Goal: Task Accomplishment & Management: Use online tool/utility

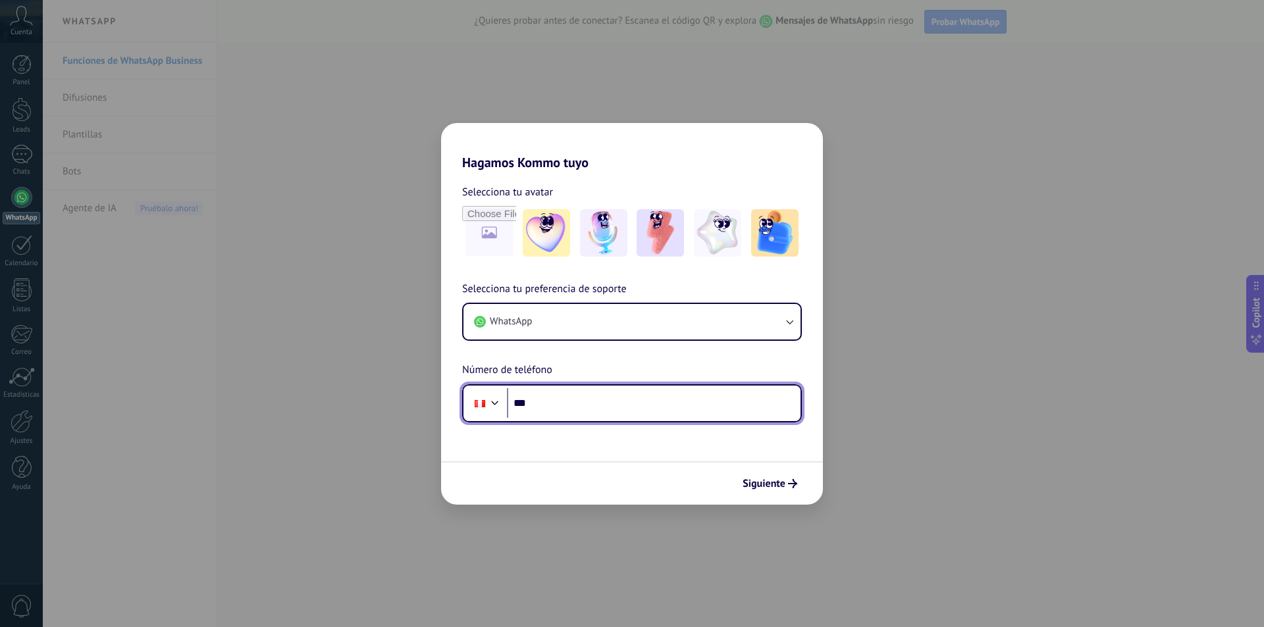
click at [698, 407] on input "***" at bounding box center [654, 403] width 294 height 30
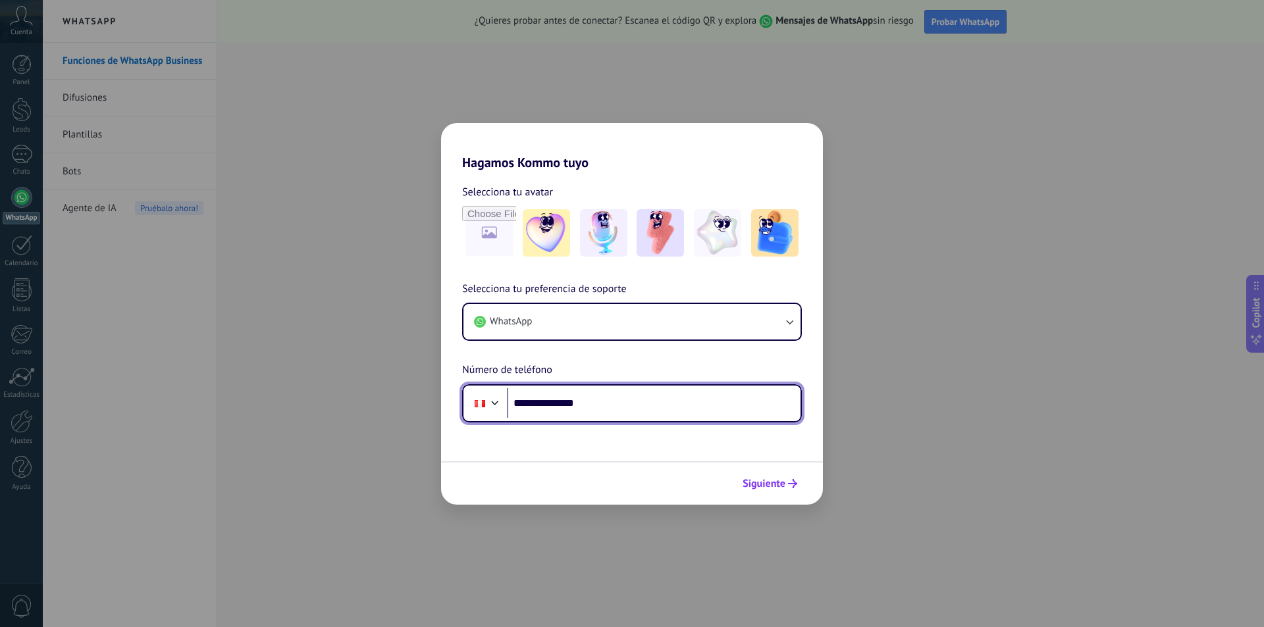
type input "**********"
click at [770, 474] on button "Siguiente" at bounding box center [770, 484] width 66 height 22
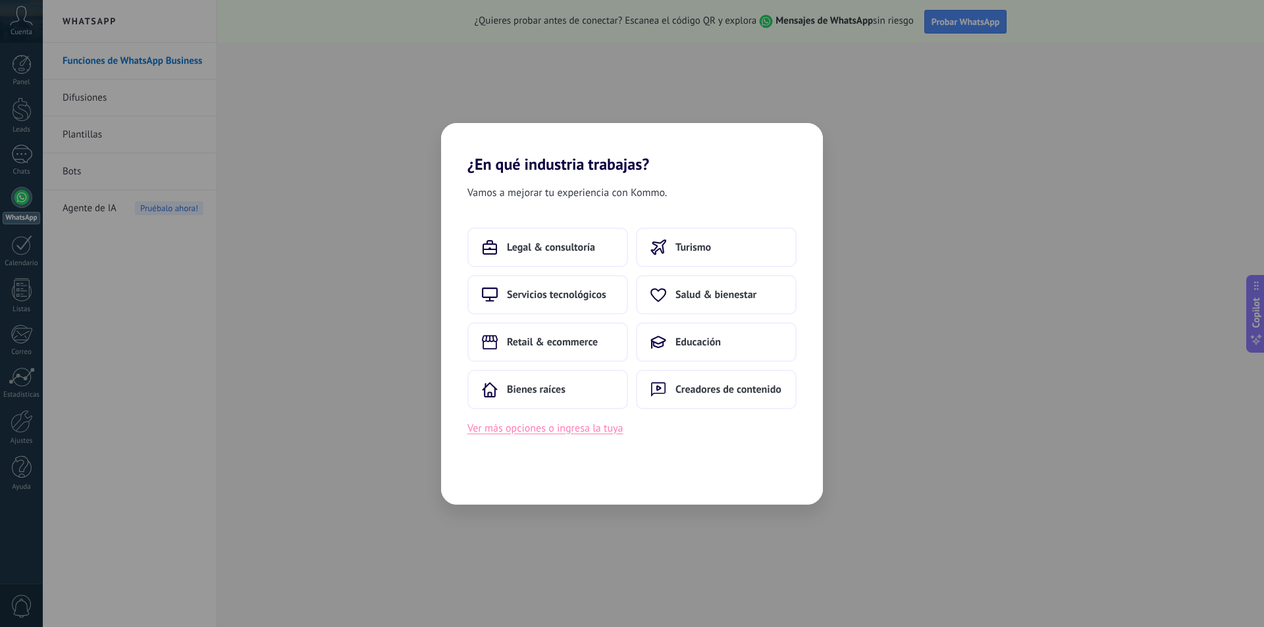
click at [612, 431] on button "Ver más opciones o ingresa la tuya" at bounding box center [544, 428] width 155 height 17
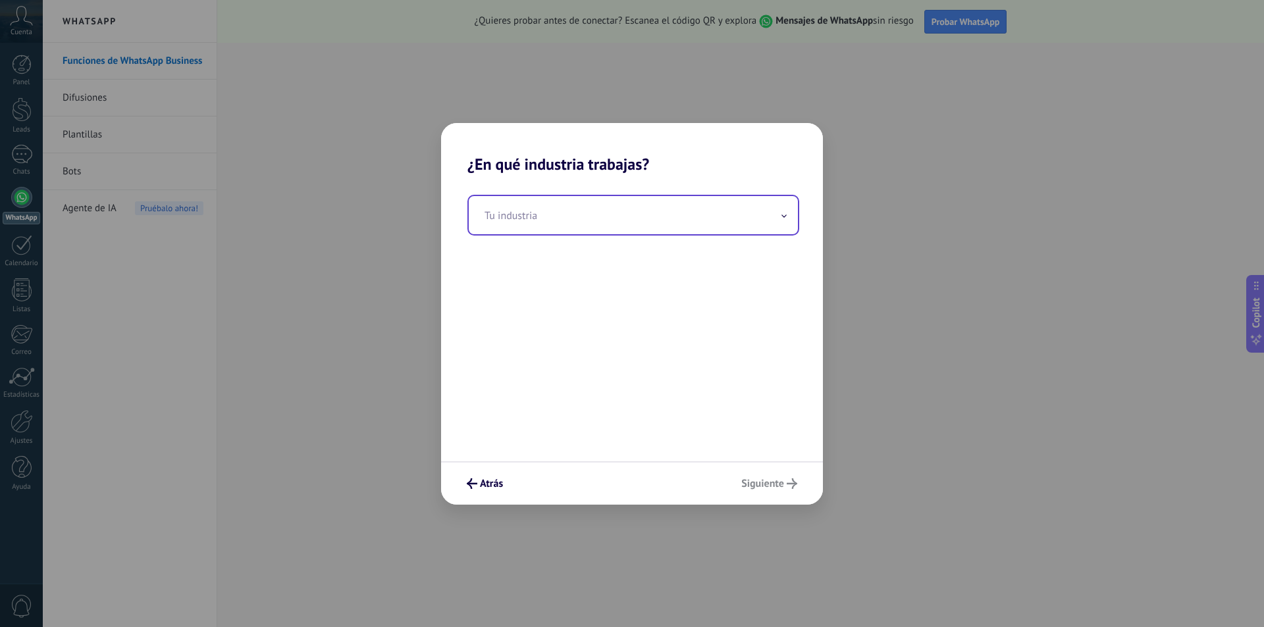
click at [742, 217] on input "text" at bounding box center [633, 215] width 329 height 38
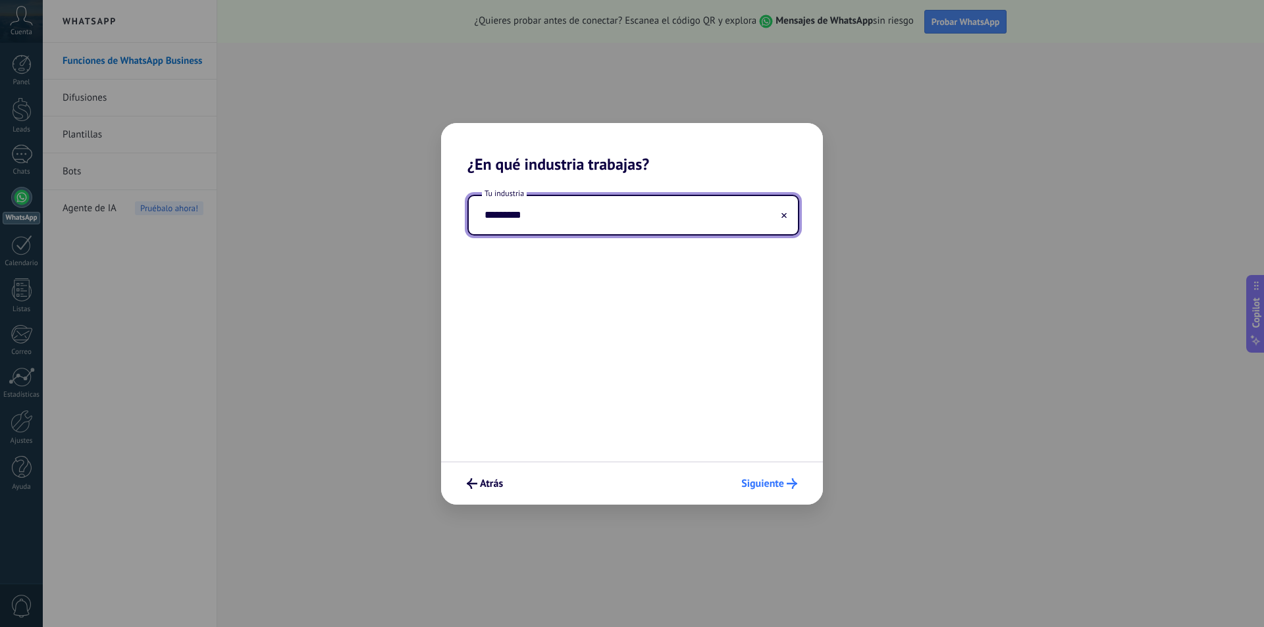
type input "*********"
click at [776, 482] on span "Siguiente" at bounding box center [762, 483] width 43 height 9
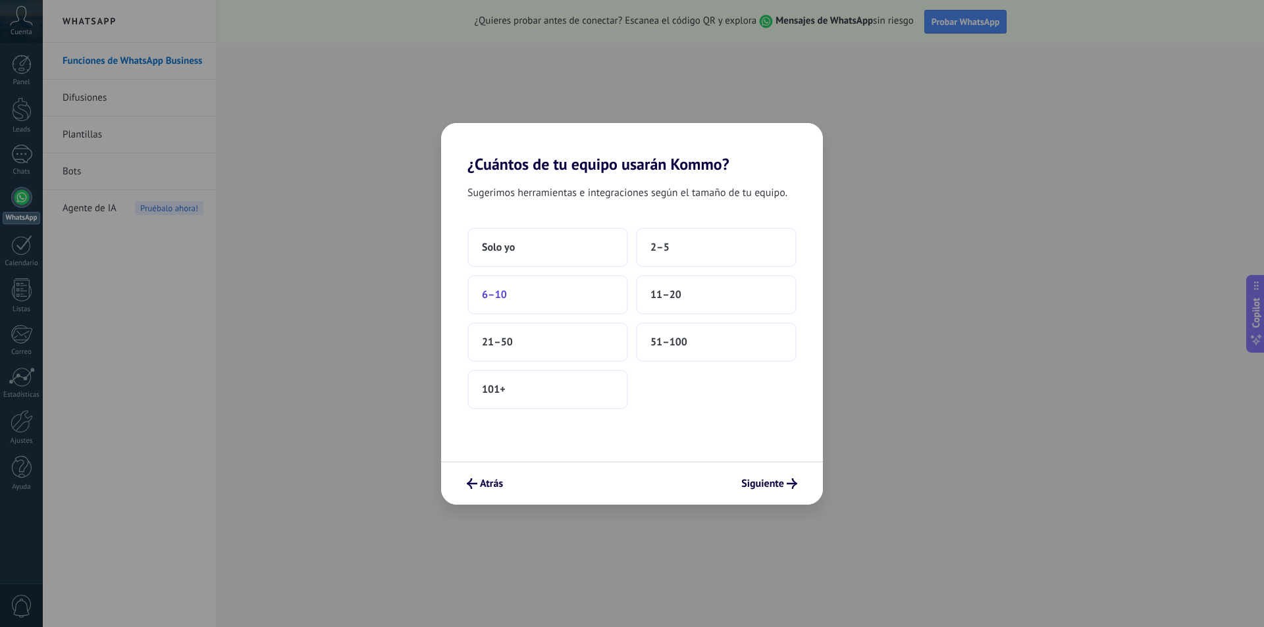
click at [542, 291] on button "6–10" at bounding box center [547, 294] width 161 height 39
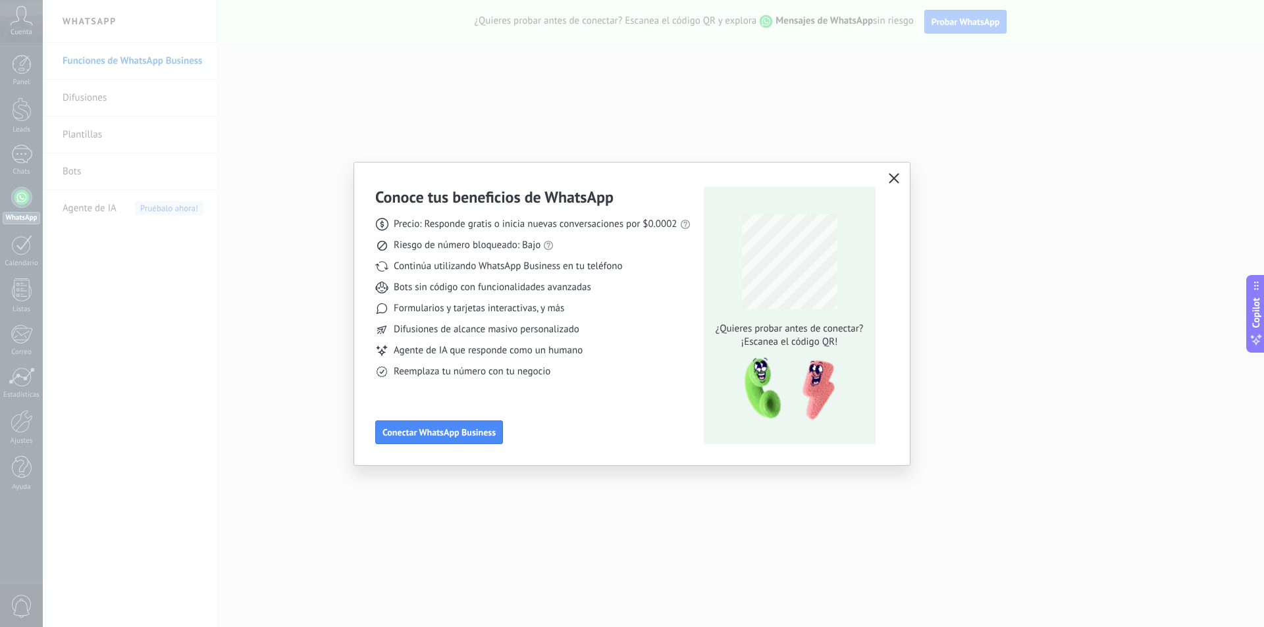
click at [896, 176] on icon "button" at bounding box center [894, 178] width 11 height 11
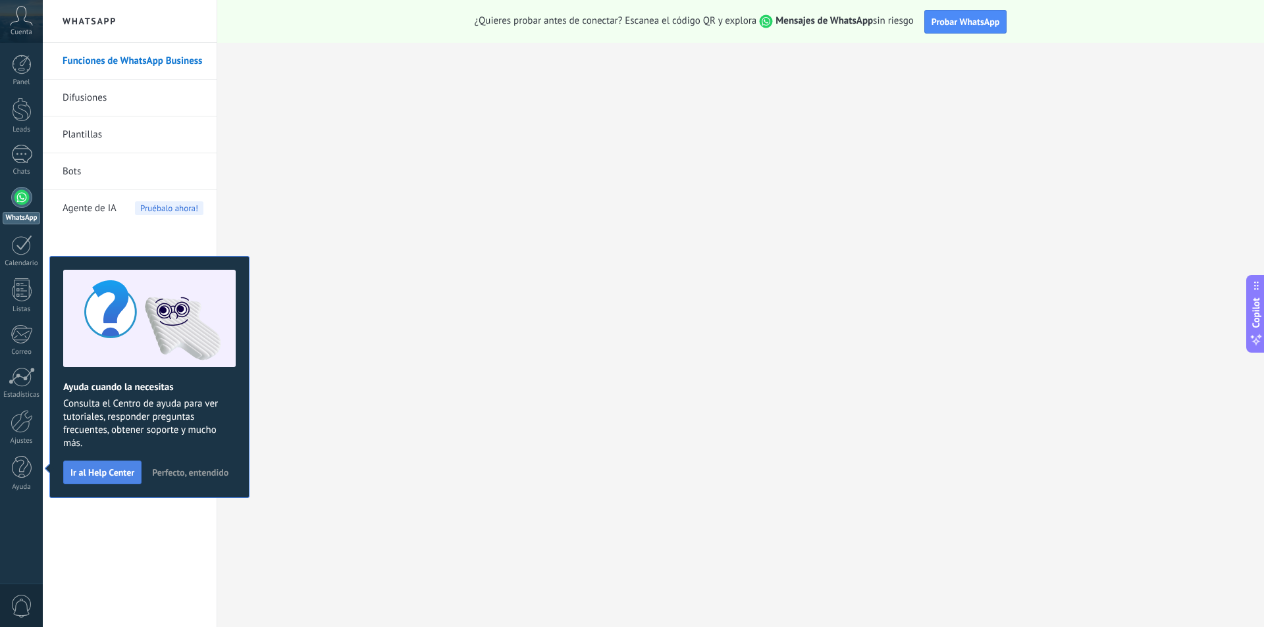
click at [108, 472] on span "Ir al Help Center" at bounding box center [102, 472] width 64 height 9
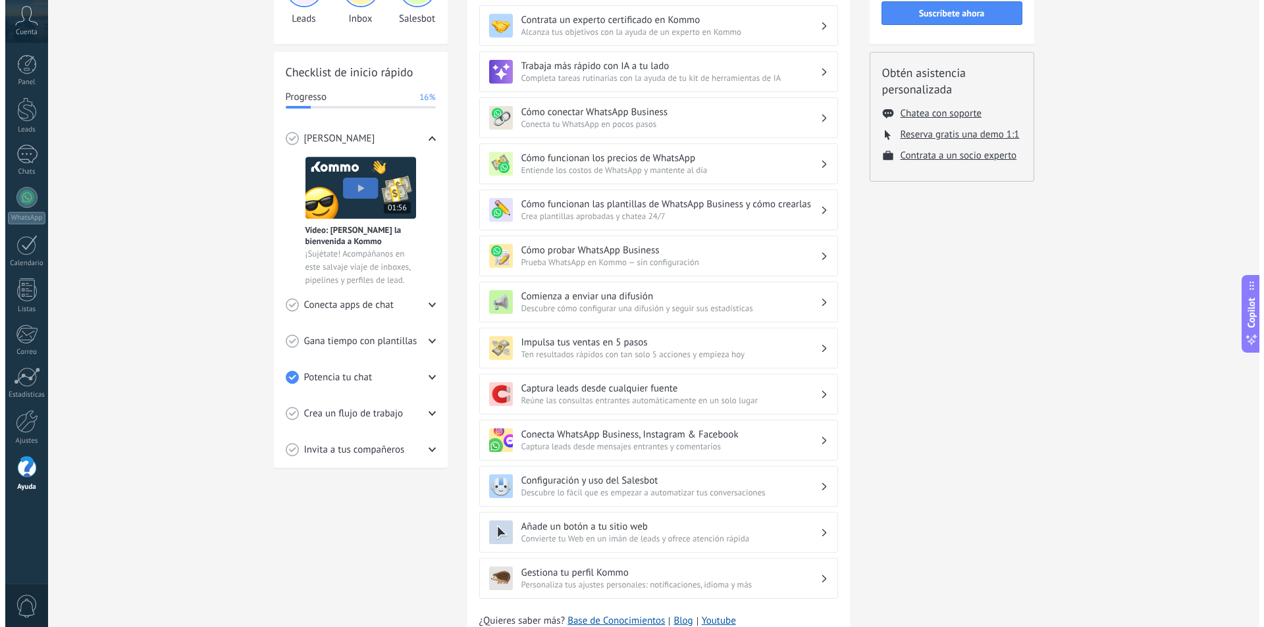
scroll to position [132, 0]
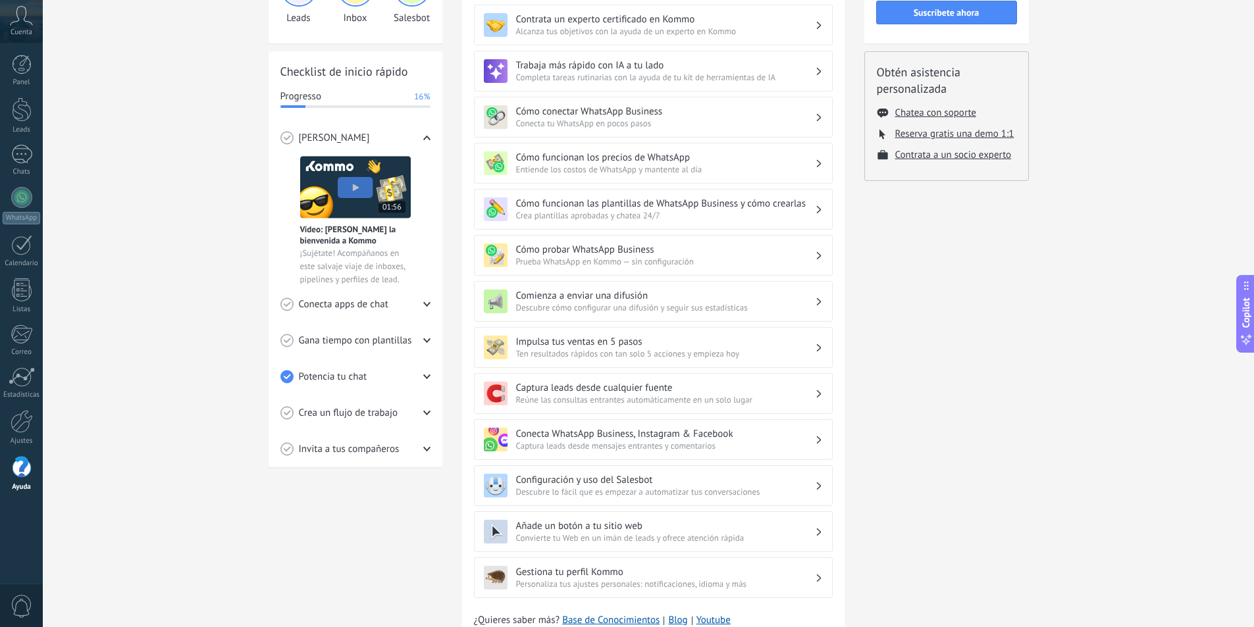
click at [428, 140] on icon at bounding box center [426, 137] width 7 height 7
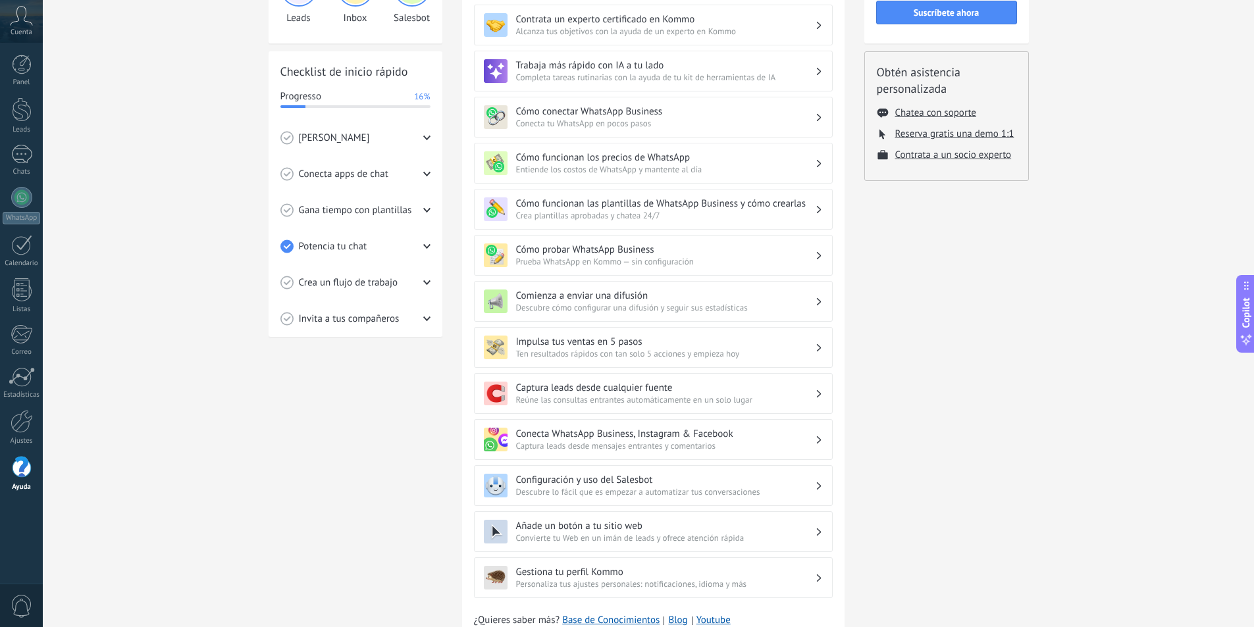
click at [428, 140] on icon at bounding box center [426, 137] width 7 height 7
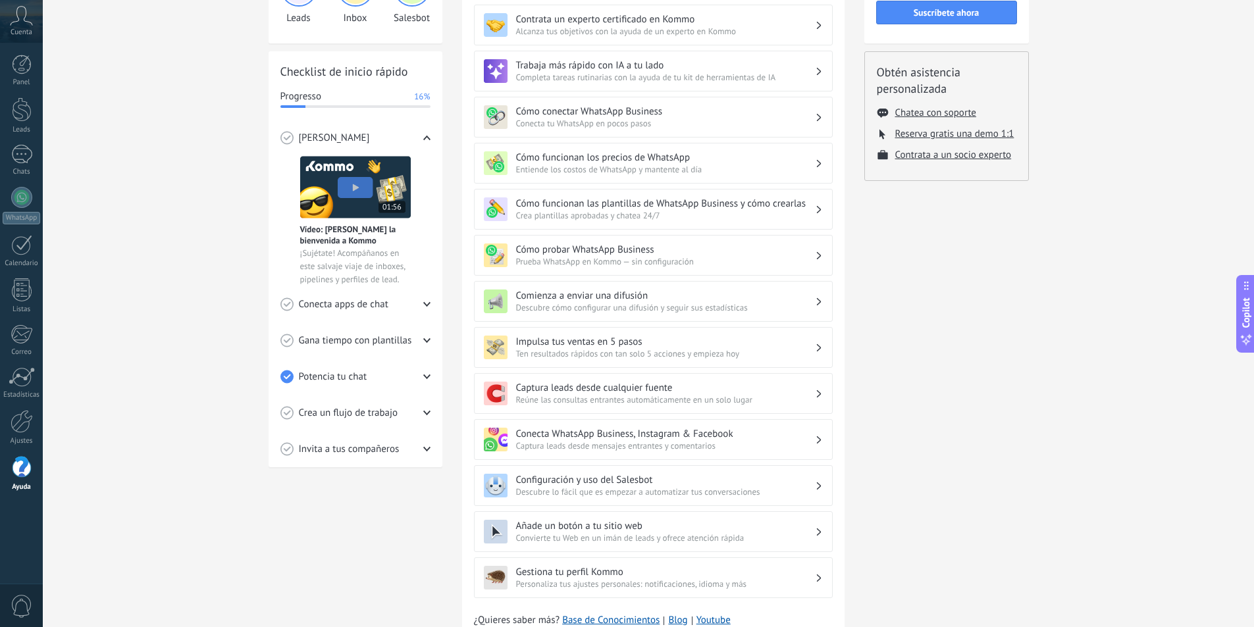
click at [360, 190] on img at bounding box center [355, 187] width 111 height 63
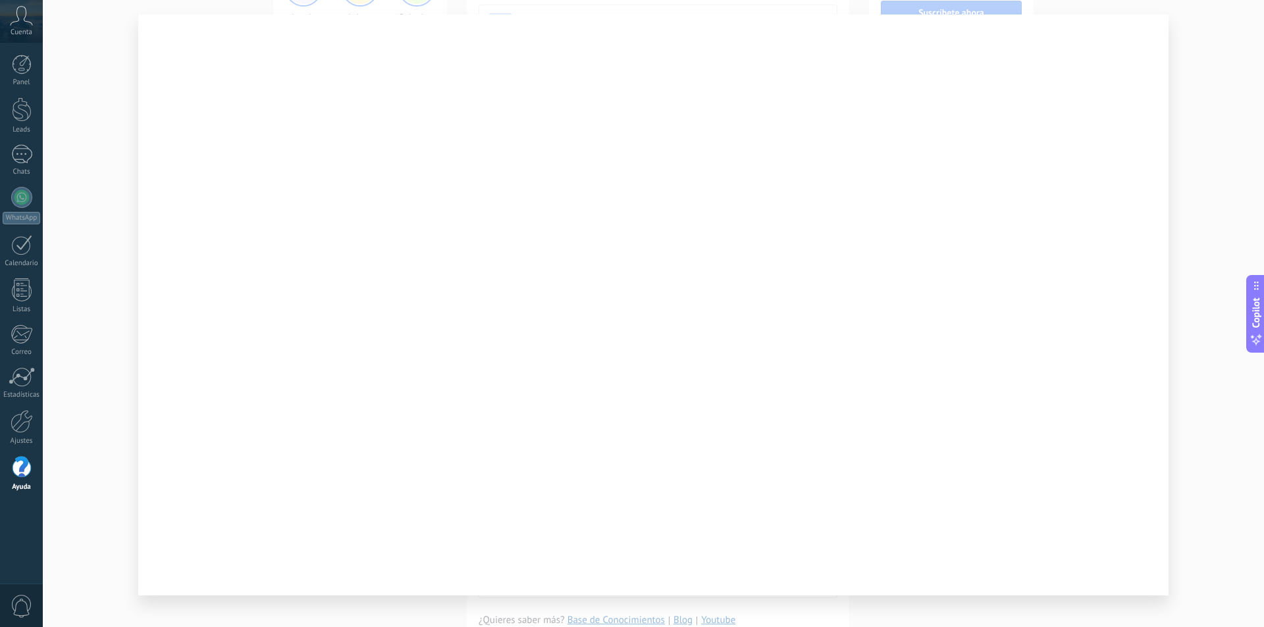
scroll to position [39, 0]
click at [95, 328] on div at bounding box center [653, 313] width 1221 height 627
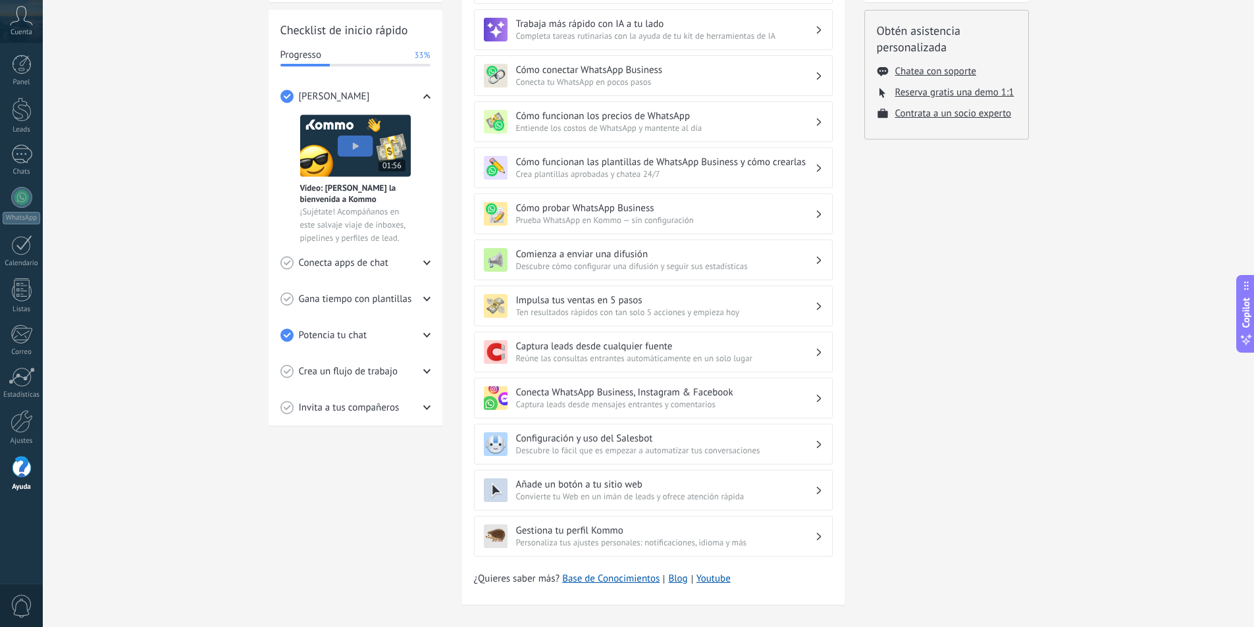
scroll to position [187, 0]
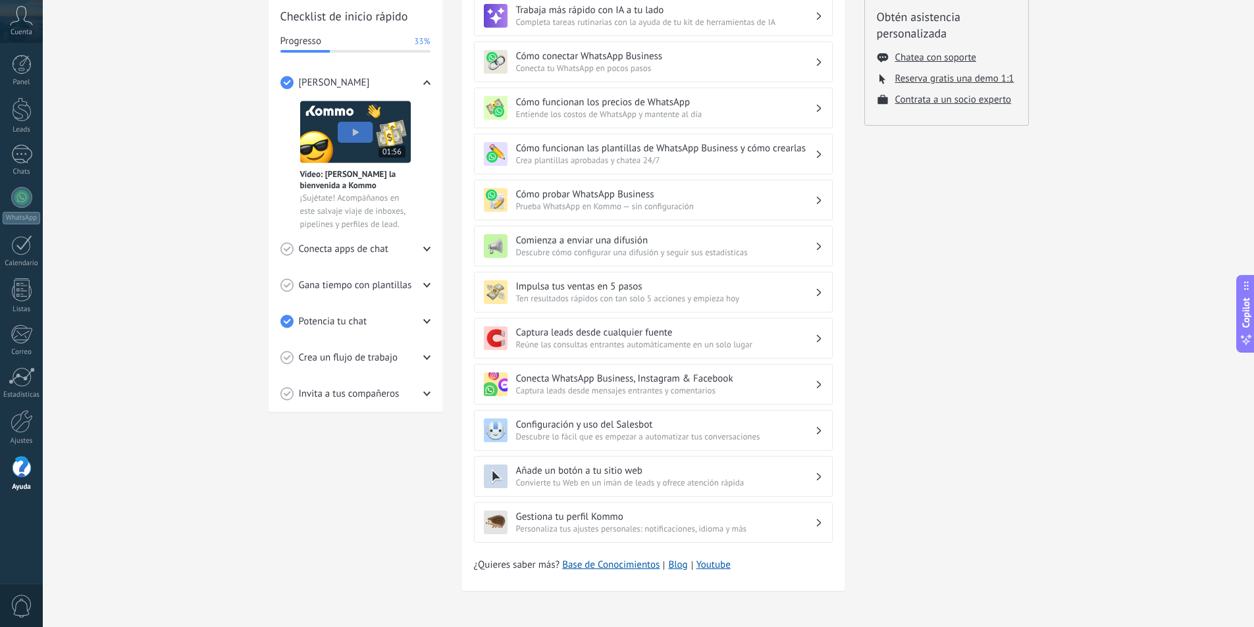
click at [427, 247] on icon at bounding box center [426, 249] width 7 height 7
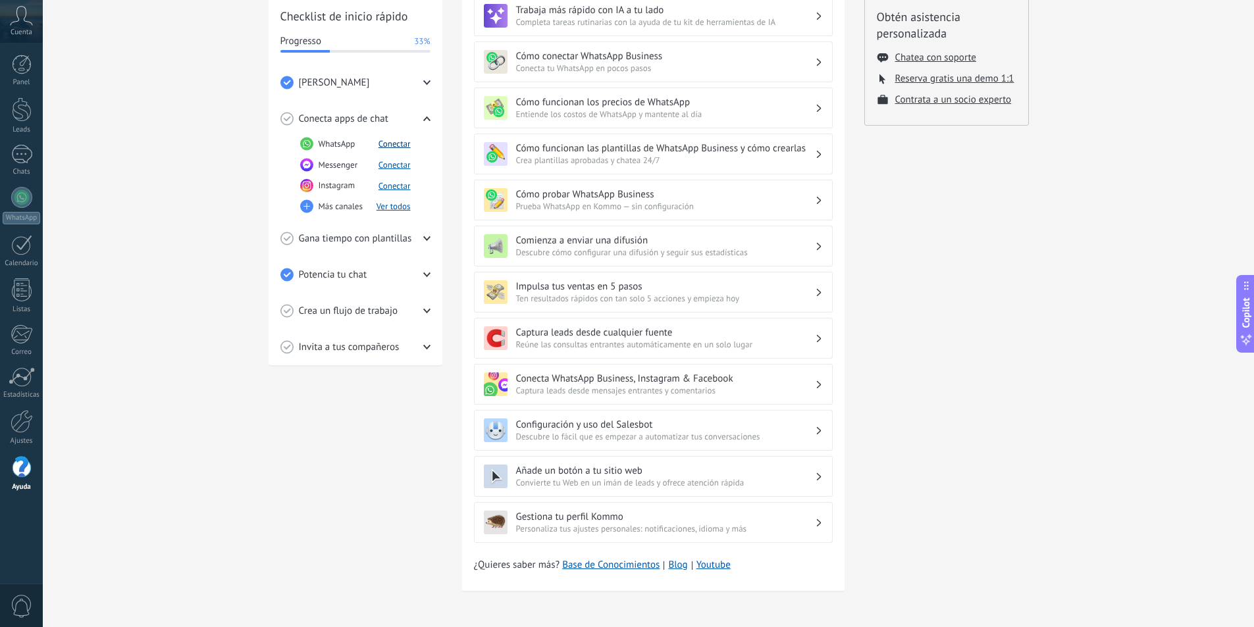
click at [387, 145] on button "Conectar" at bounding box center [394, 143] width 32 height 11
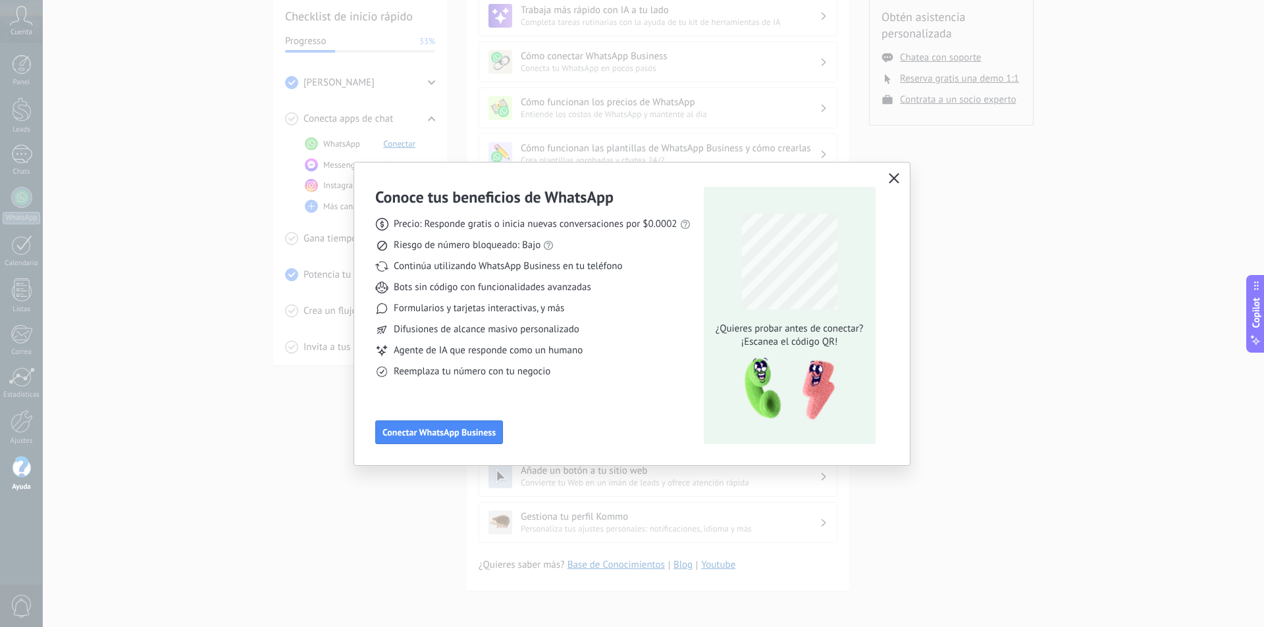
click at [893, 176] on icon "button" at bounding box center [894, 178] width 11 height 11
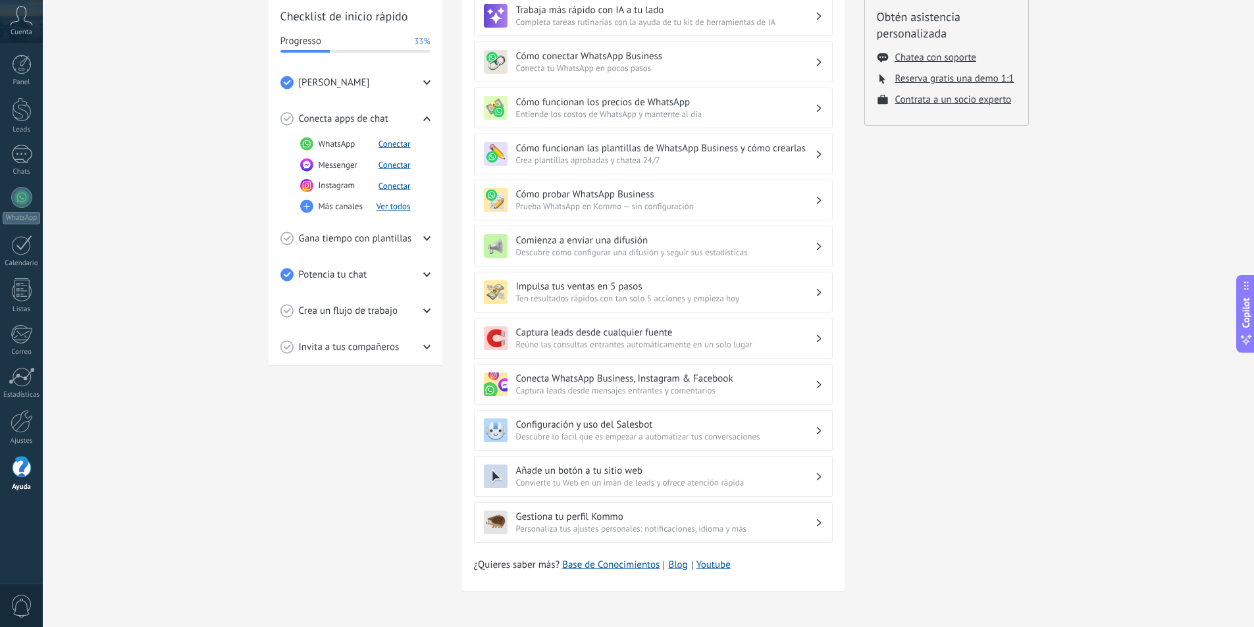
click at [424, 313] on icon at bounding box center [426, 310] width 7 height 7
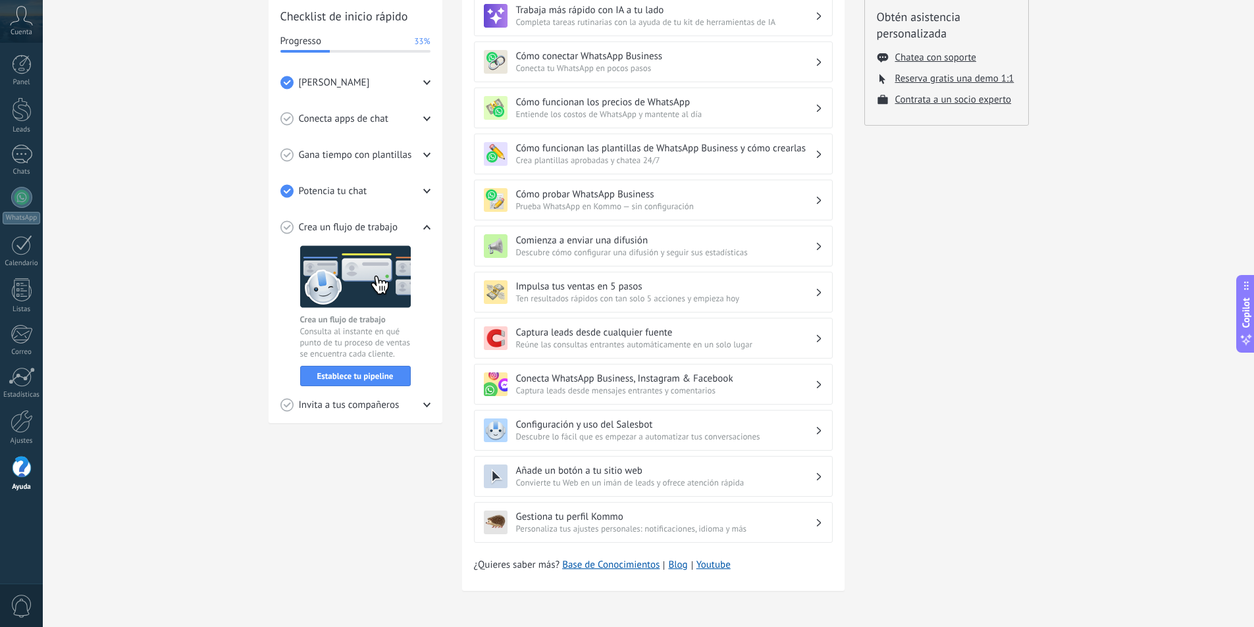
click at [423, 155] on icon at bounding box center [426, 154] width 7 height 7
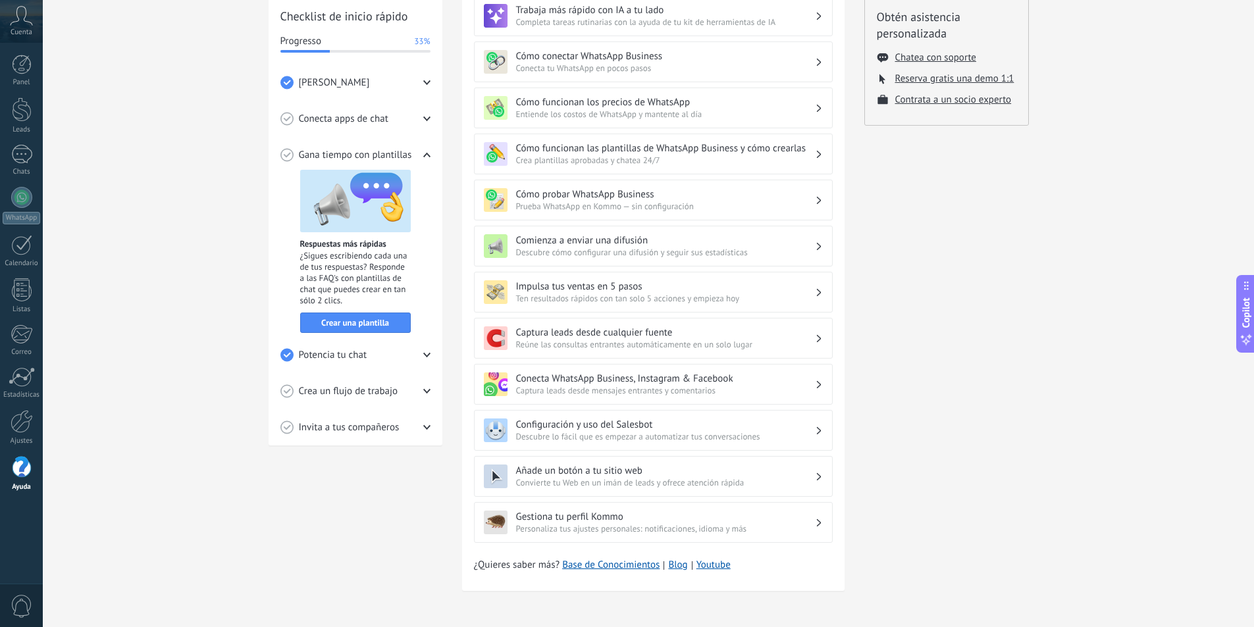
click at [138, 232] on div "Tutoriales de inicio Leads Inbox Salesbot Checklist de inicio rápido Progresso …" at bounding box center [648, 241] width 1211 height 771
click at [23, 423] on div at bounding box center [22, 421] width 22 height 23
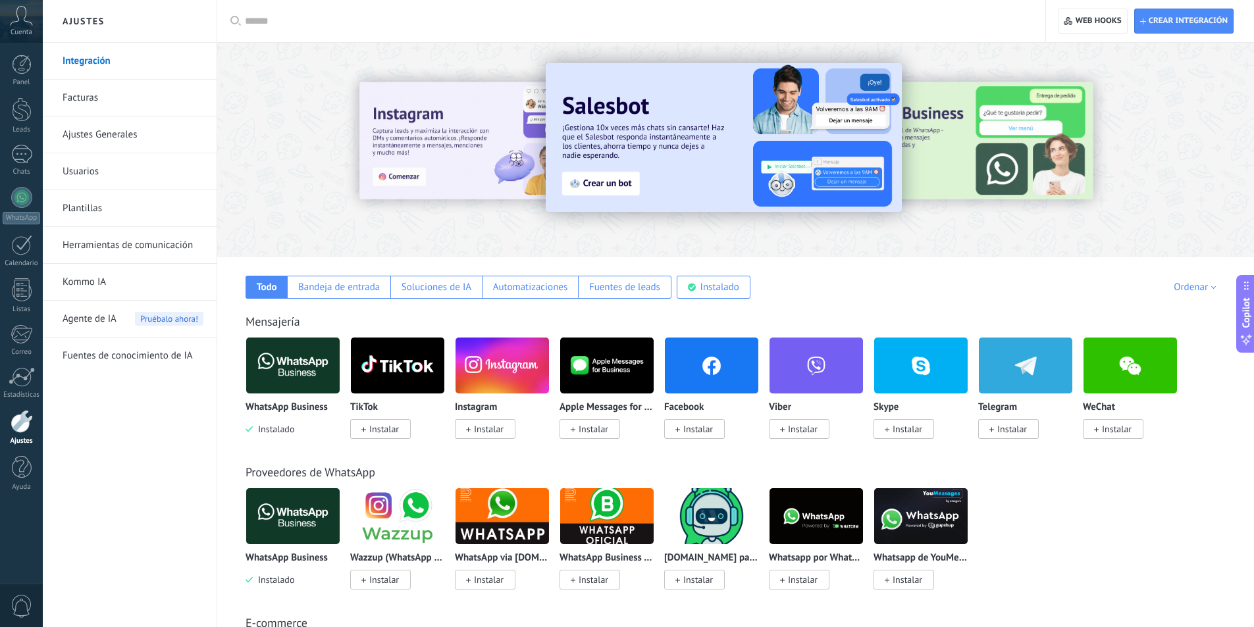
click at [286, 353] on img at bounding box center [292, 366] width 93 height 64
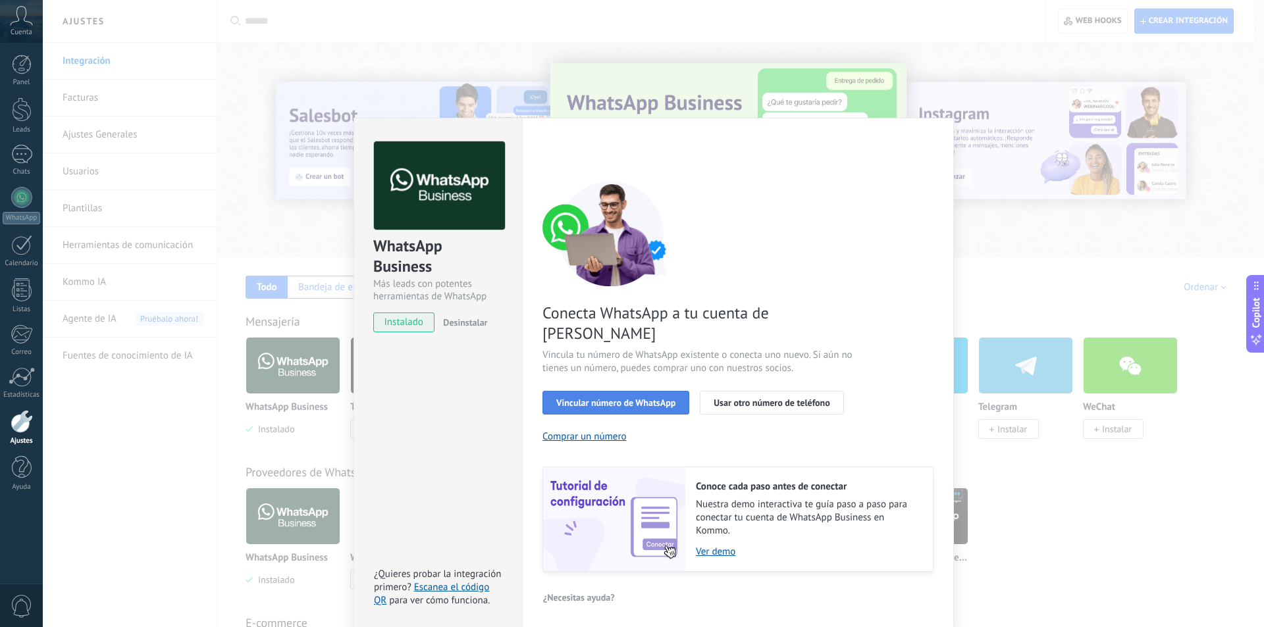
click at [653, 398] on span "Vincular número de WhatsApp" at bounding box center [615, 402] width 119 height 9
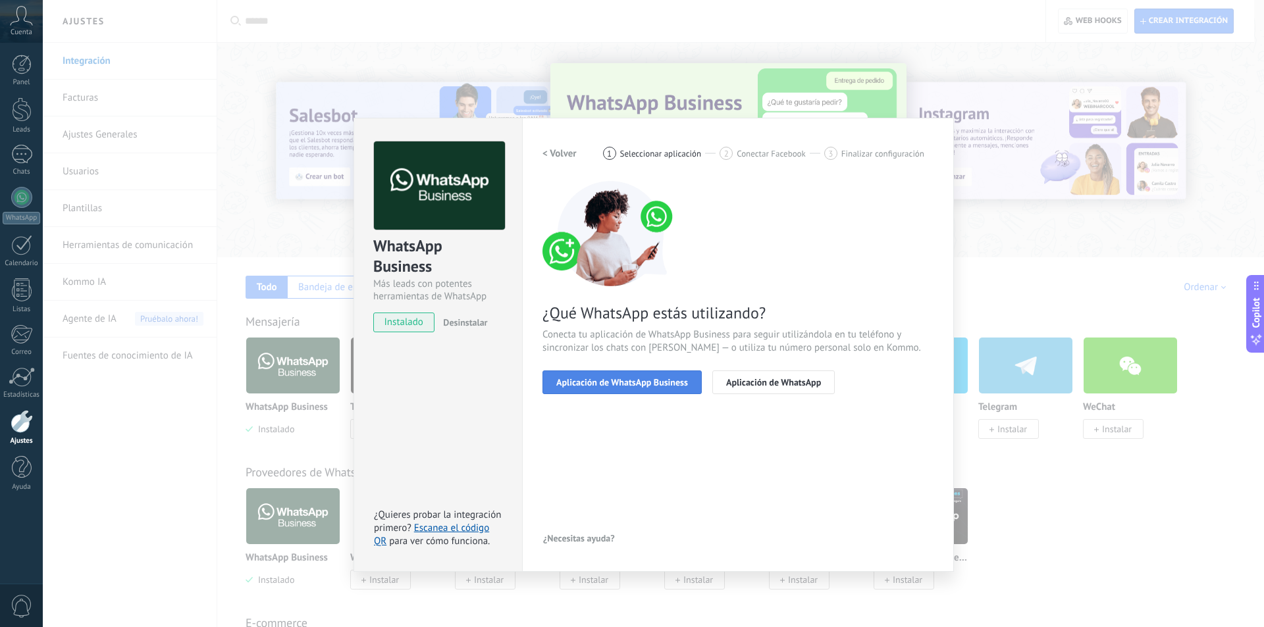
click at [643, 379] on span "Aplicación de WhatsApp Business" at bounding box center [622, 382] width 132 height 9
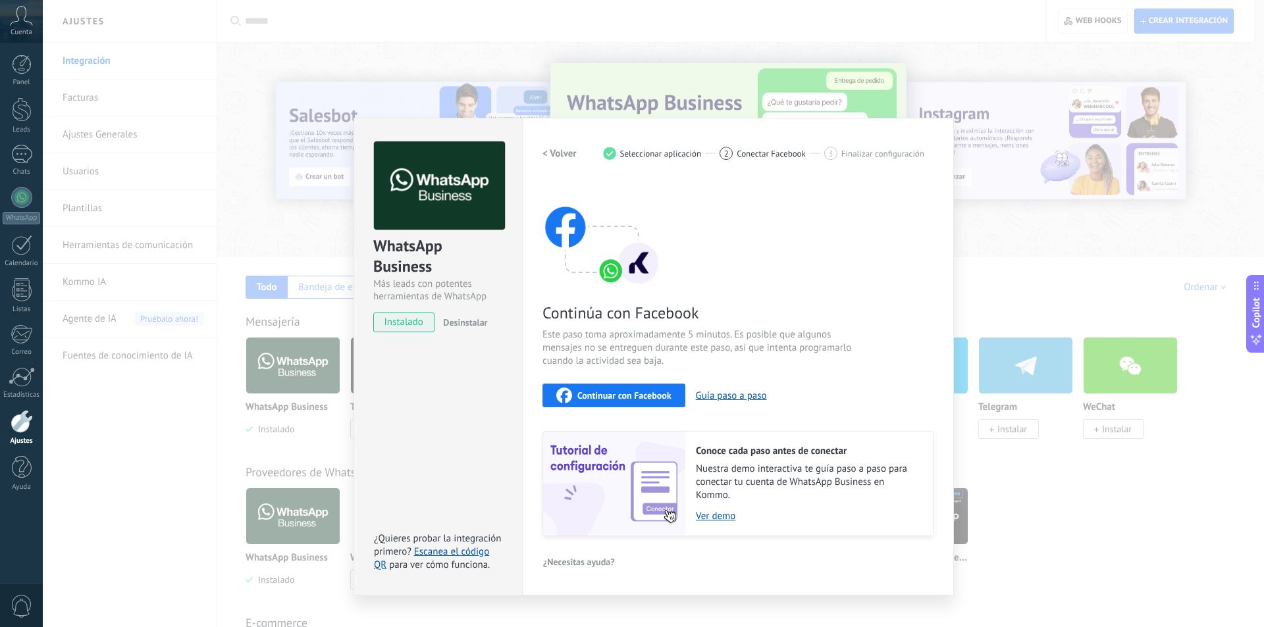
click at [644, 398] on span "Continuar con Facebook" at bounding box center [624, 395] width 94 height 9
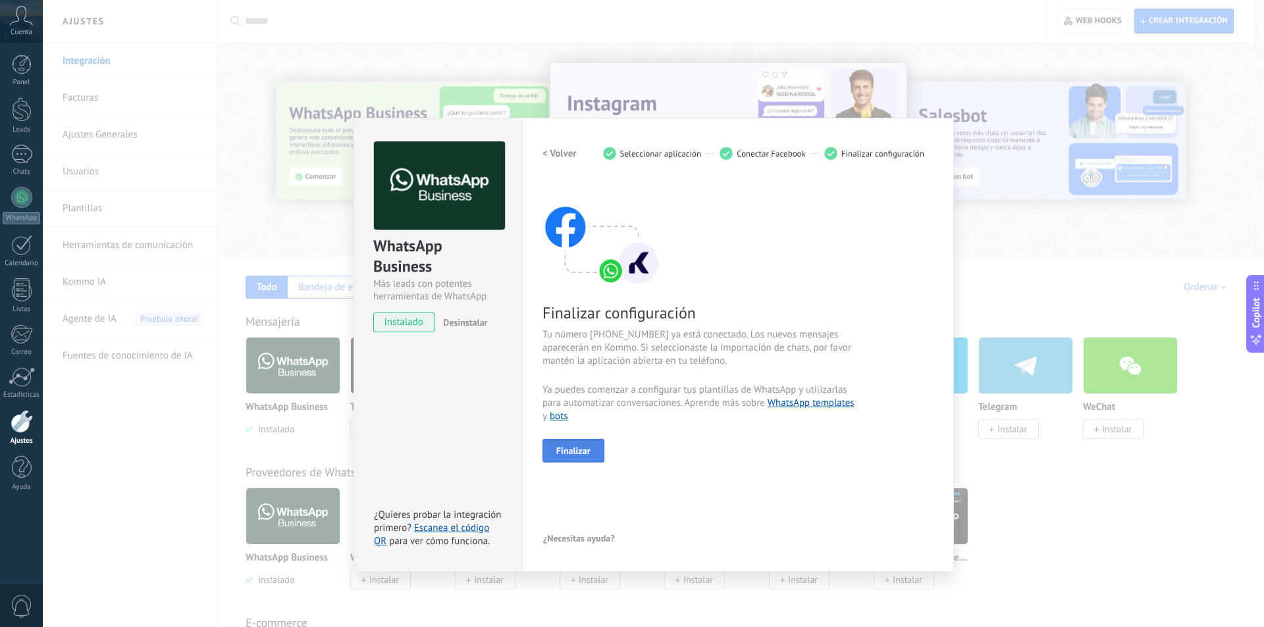
click at [592, 455] on button "Finalizar" at bounding box center [573, 451] width 62 height 24
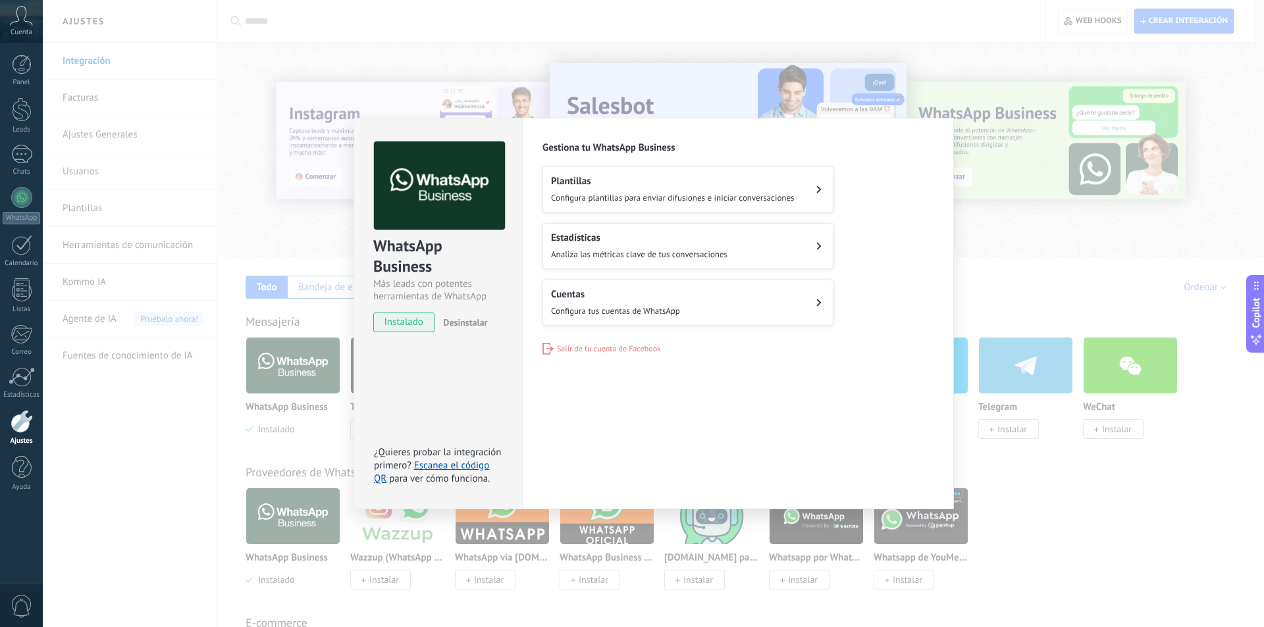
click at [135, 483] on div "WhatsApp Business Más leads con potentes herramientas de WhatsApp instalado Des…" at bounding box center [653, 313] width 1221 height 627
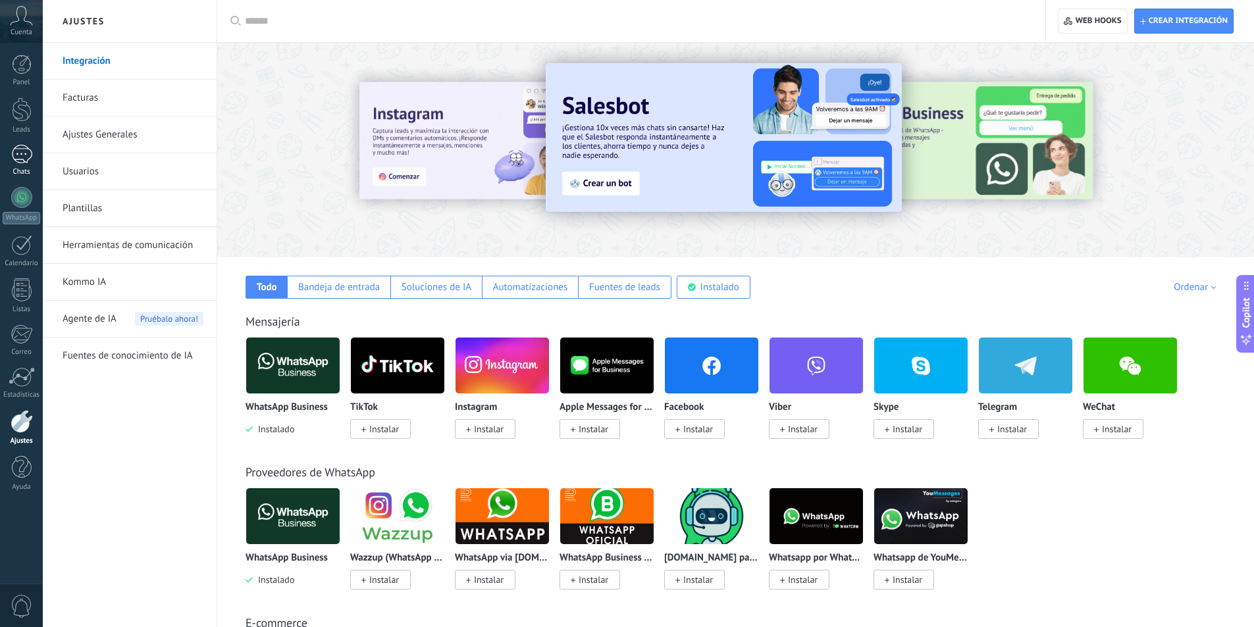
click at [22, 152] on div at bounding box center [21, 154] width 21 height 19
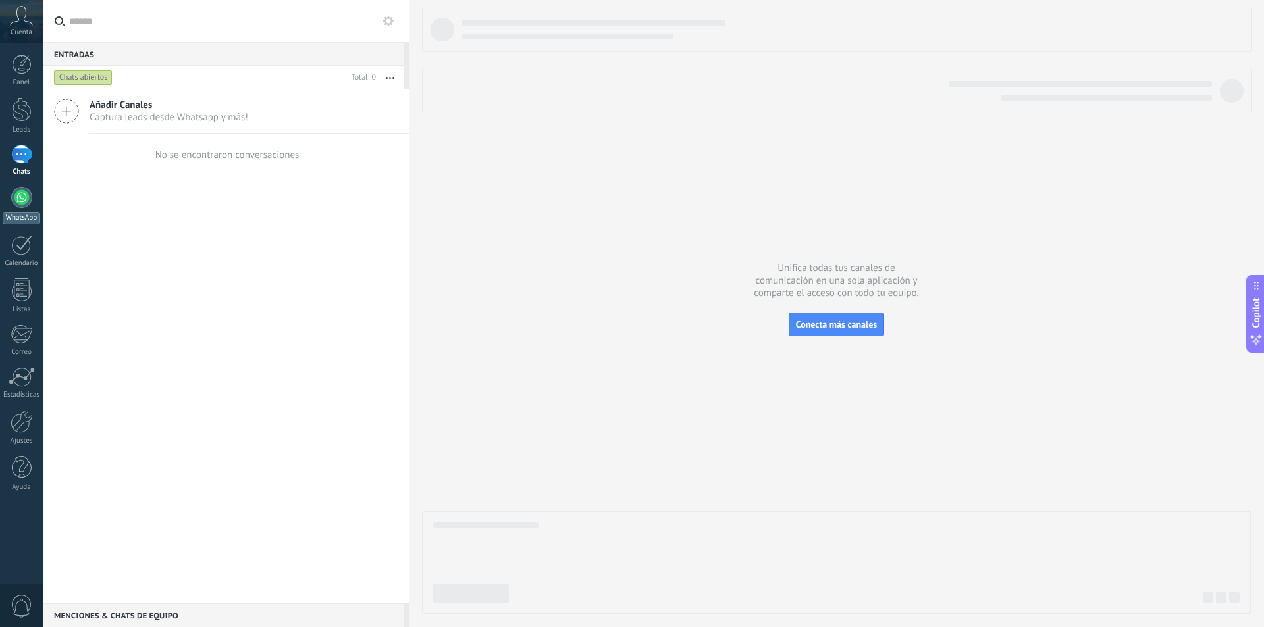
click at [26, 197] on div at bounding box center [21, 197] width 21 height 21
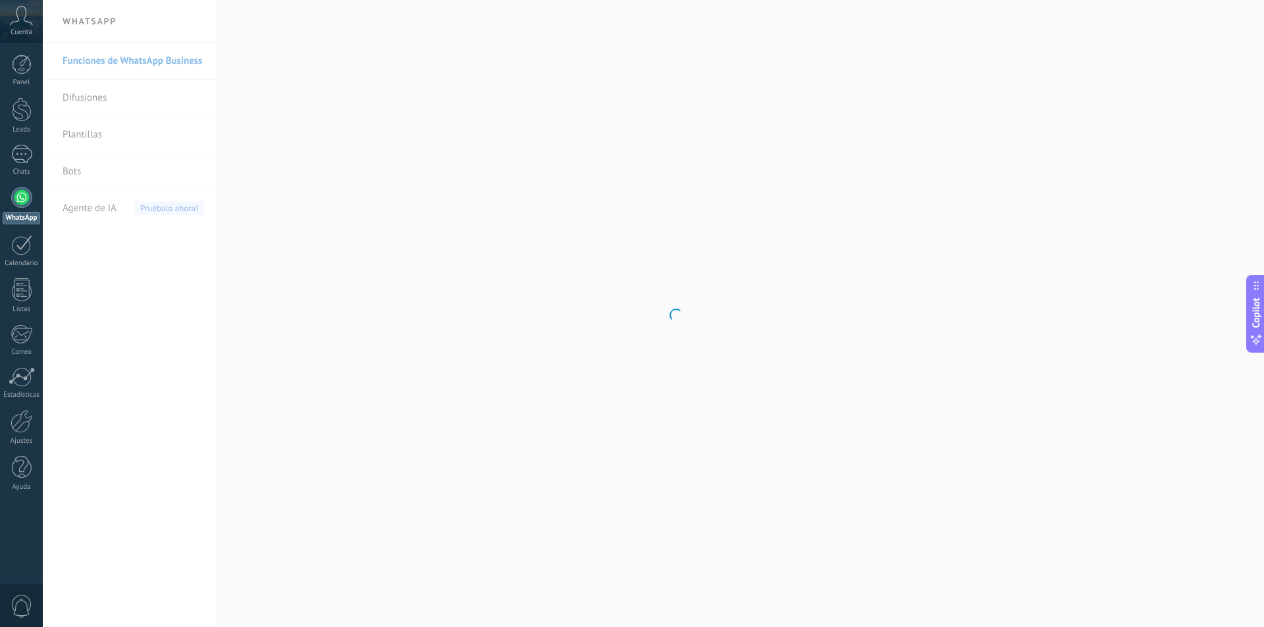
click at [90, 97] on body ".abccls-1,.abccls-2{fill-rule:evenodd}.abccls-2{fill:#fff} .abfcls-1{fill:none}…" at bounding box center [632, 313] width 1264 height 627
click at [94, 126] on link "Plantillas" at bounding box center [133, 135] width 141 height 37
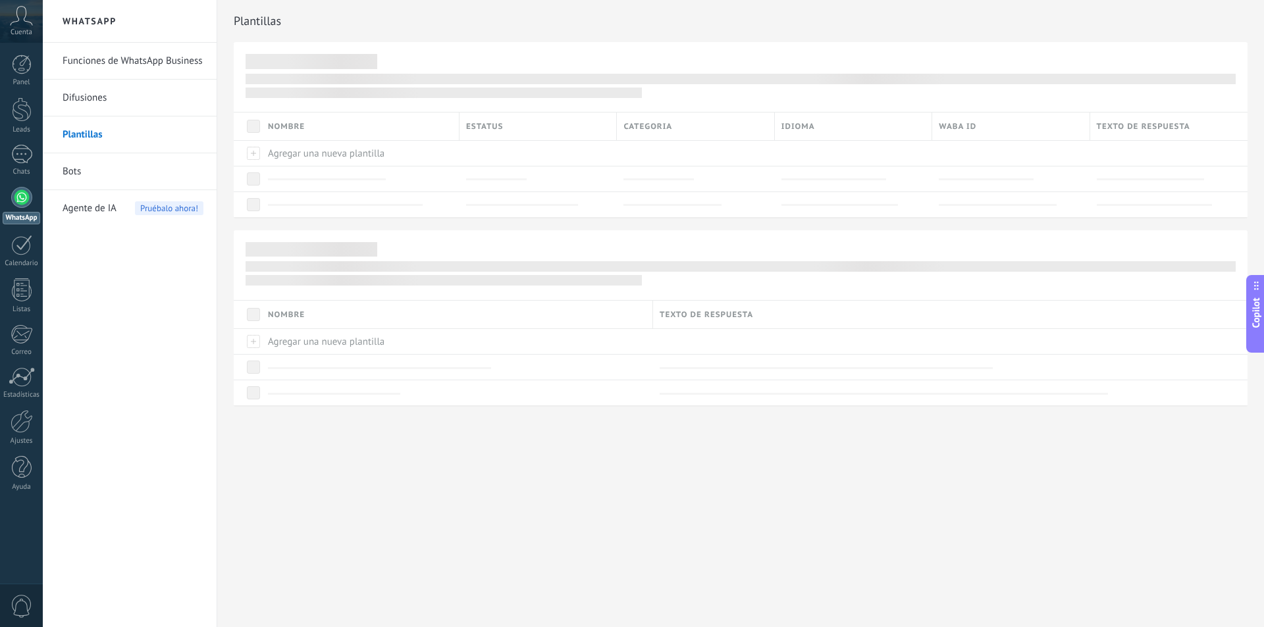
click at [93, 172] on link "Bots" at bounding box center [133, 171] width 141 height 37
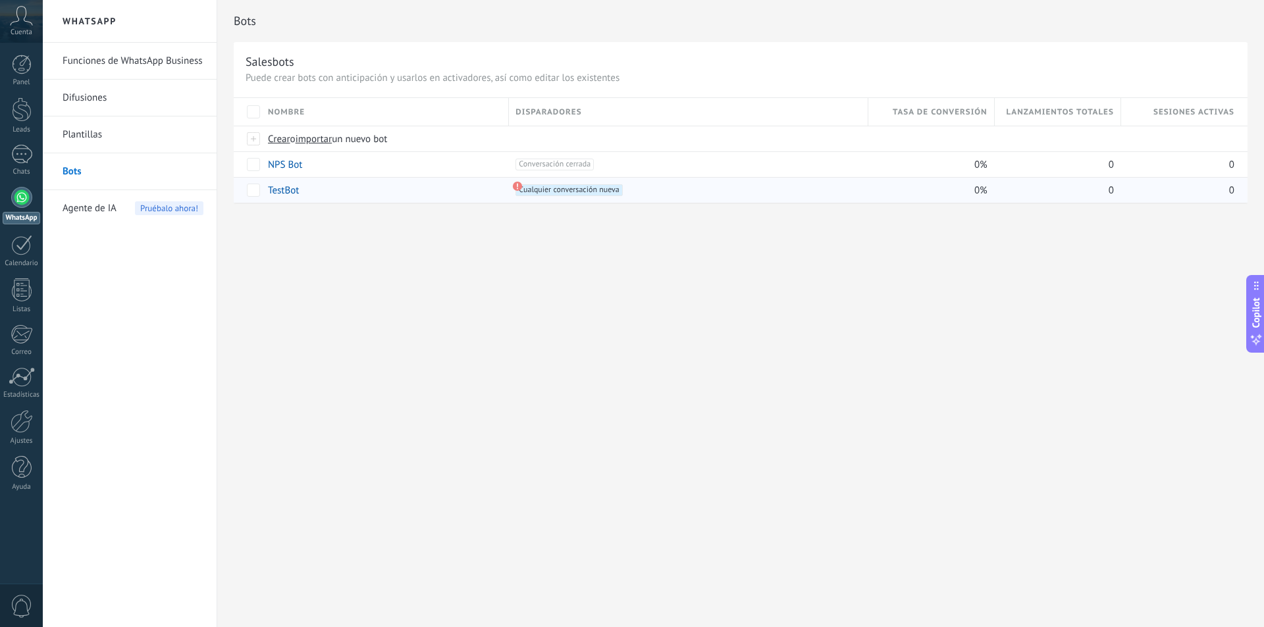
click at [552, 192] on span "Cualquier conversación nueva +0" at bounding box center [568, 190] width 107 height 12
click at [90, 206] on span "Agente de IA" at bounding box center [90, 208] width 54 height 37
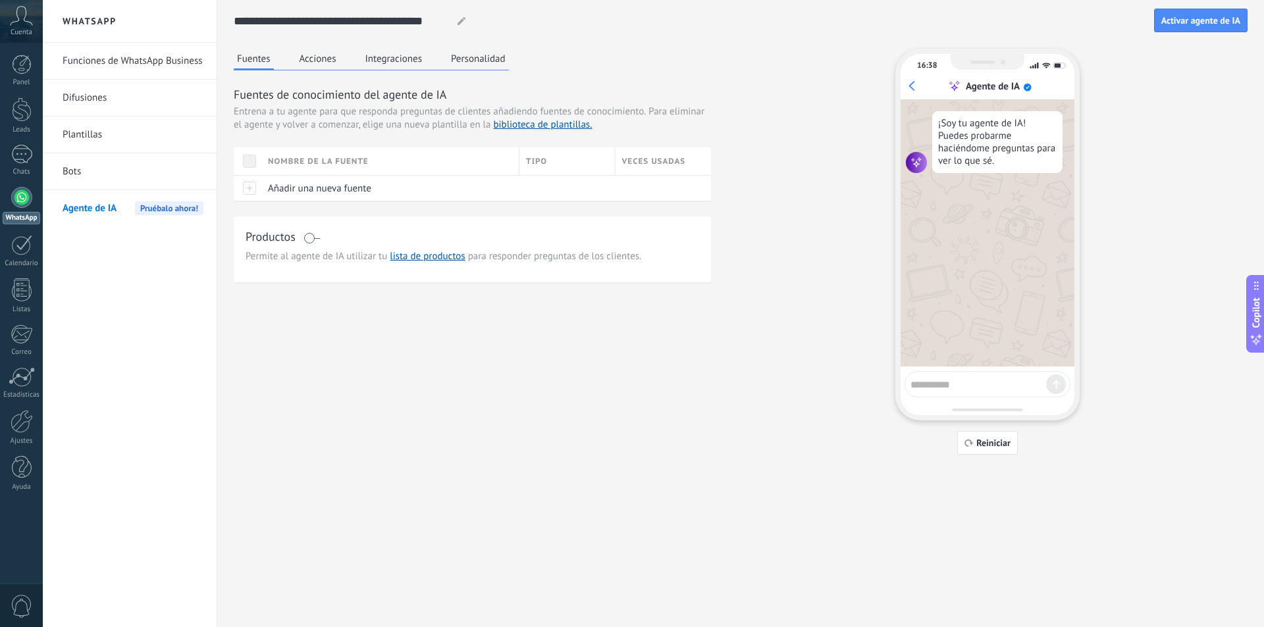
click at [127, 172] on link "Bots" at bounding box center [133, 171] width 141 height 37
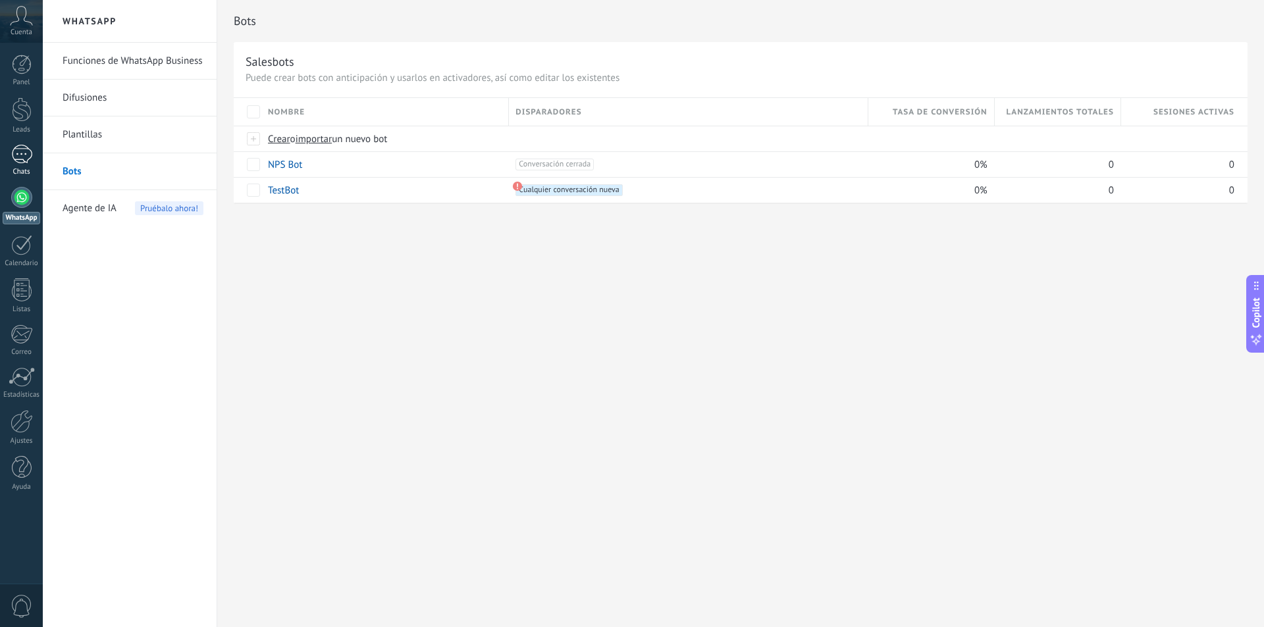
click at [11, 149] on div at bounding box center [21, 154] width 21 height 19
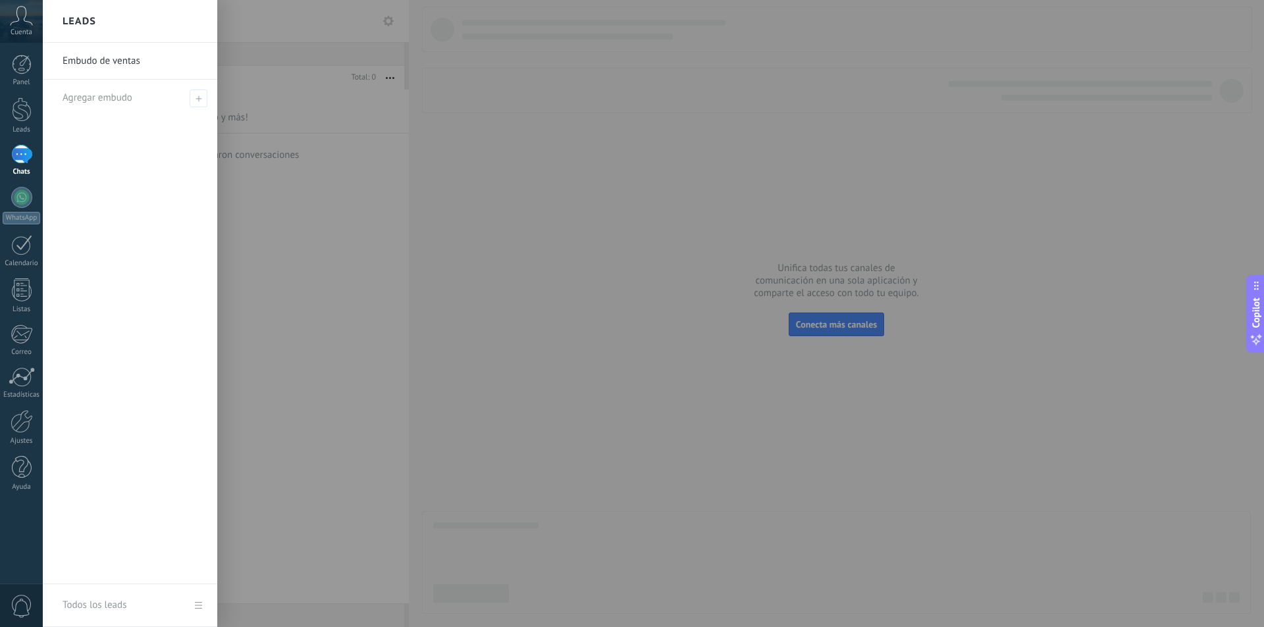
click at [411, 208] on div at bounding box center [675, 313] width 1264 height 627
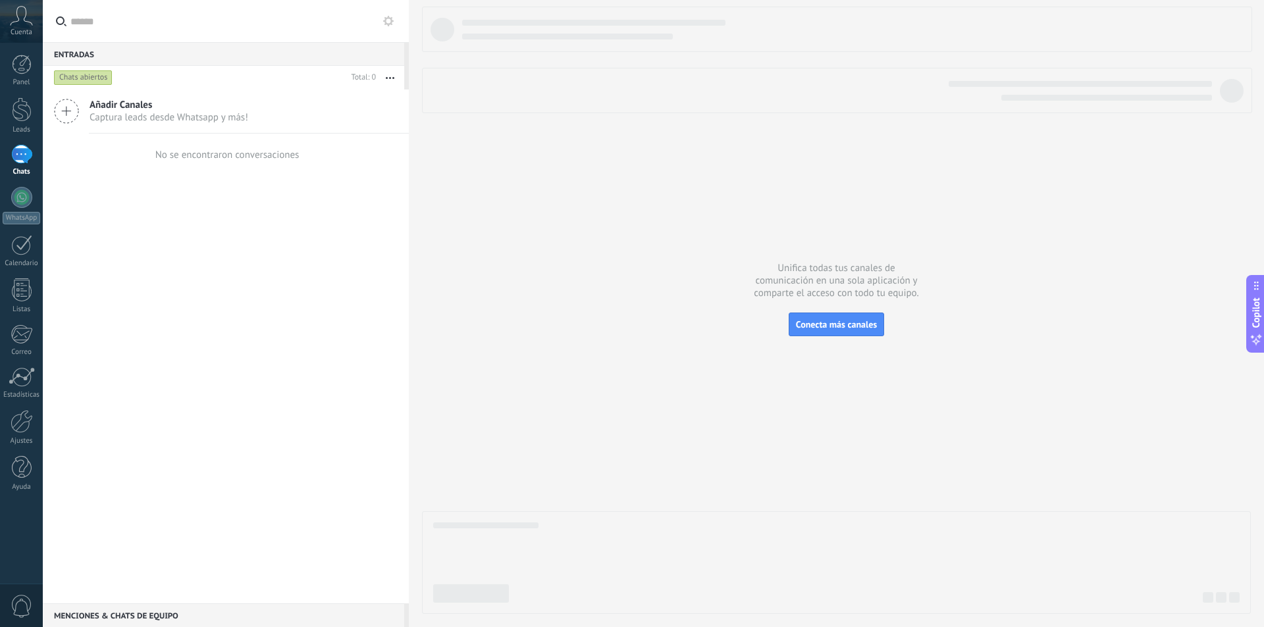
click at [389, 16] on use at bounding box center [388, 21] width 11 height 11
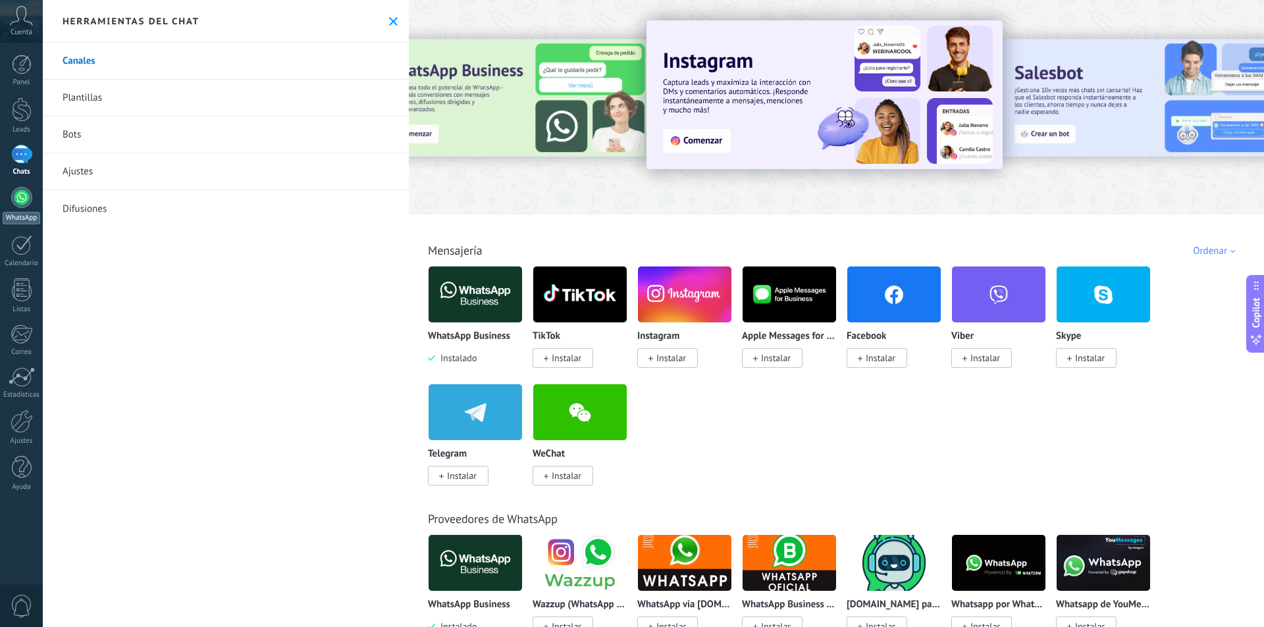
click at [7, 208] on link "WhatsApp" at bounding box center [21, 206] width 43 height 38
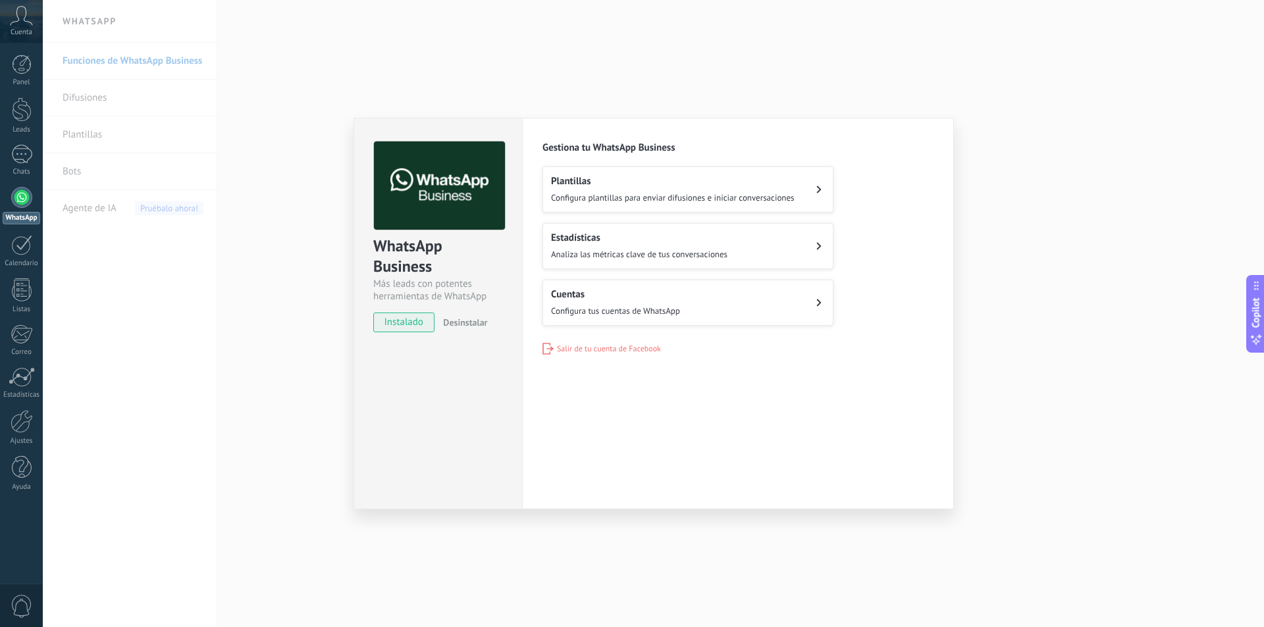
click at [254, 261] on div "WhatsApp Business Más leads con potentes herramientas de WhatsApp instalado Des…" at bounding box center [653, 313] width 1221 height 627
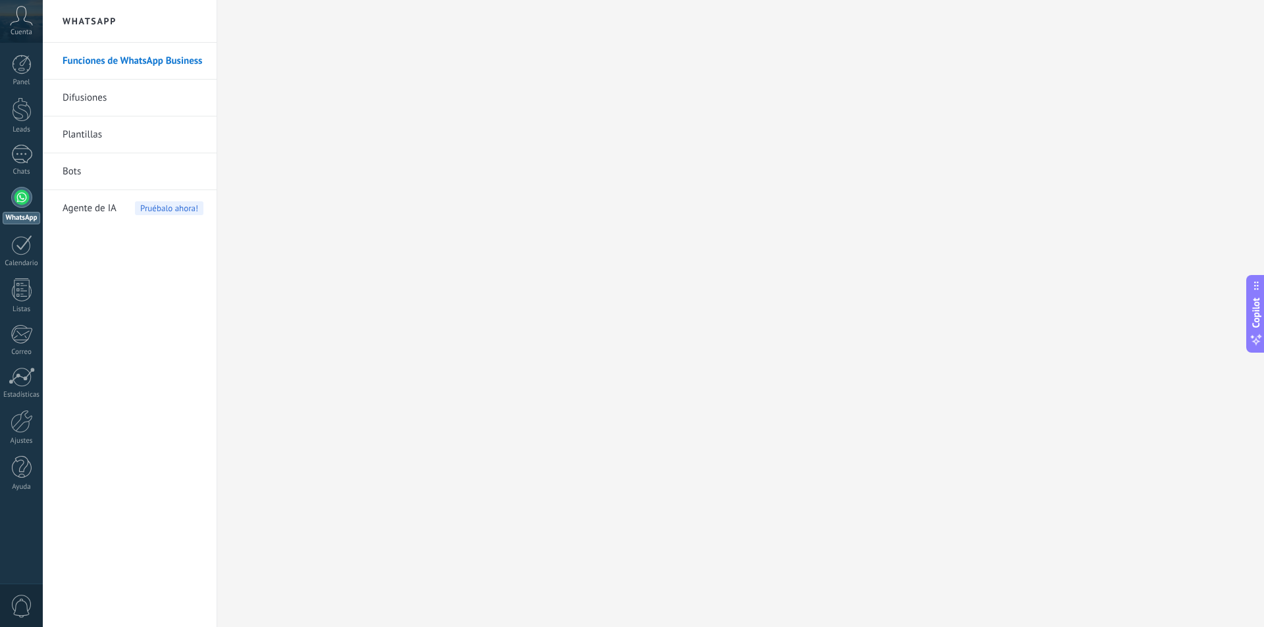
click at [114, 93] on link "Difusiones" at bounding box center [133, 98] width 141 height 37
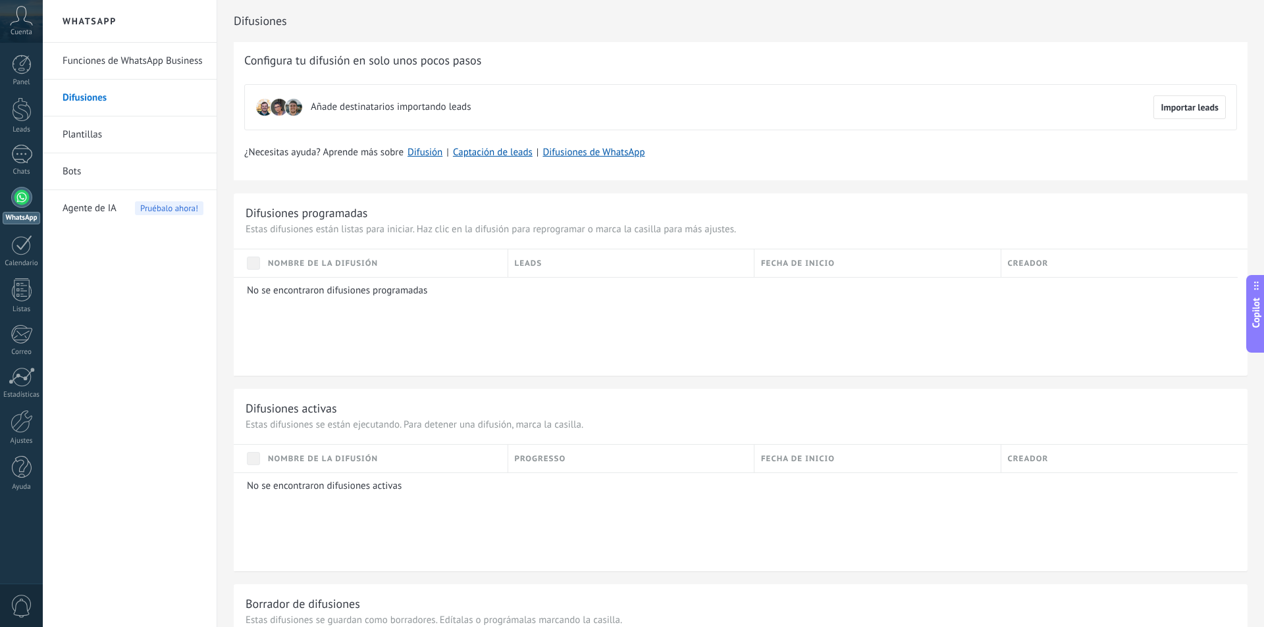
click at [88, 134] on link "Plantillas" at bounding box center [133, 135] width 141 height 37
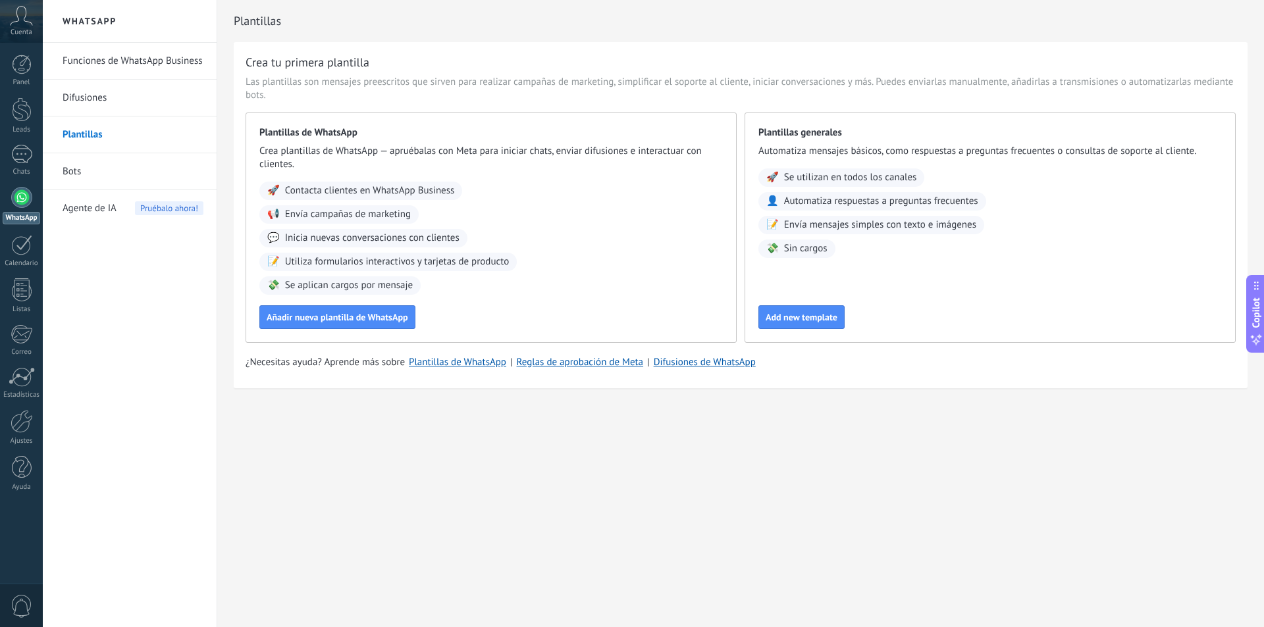
click at [100, 171] on link "Bots" at bounding box center [133, 171] width 141 height 37
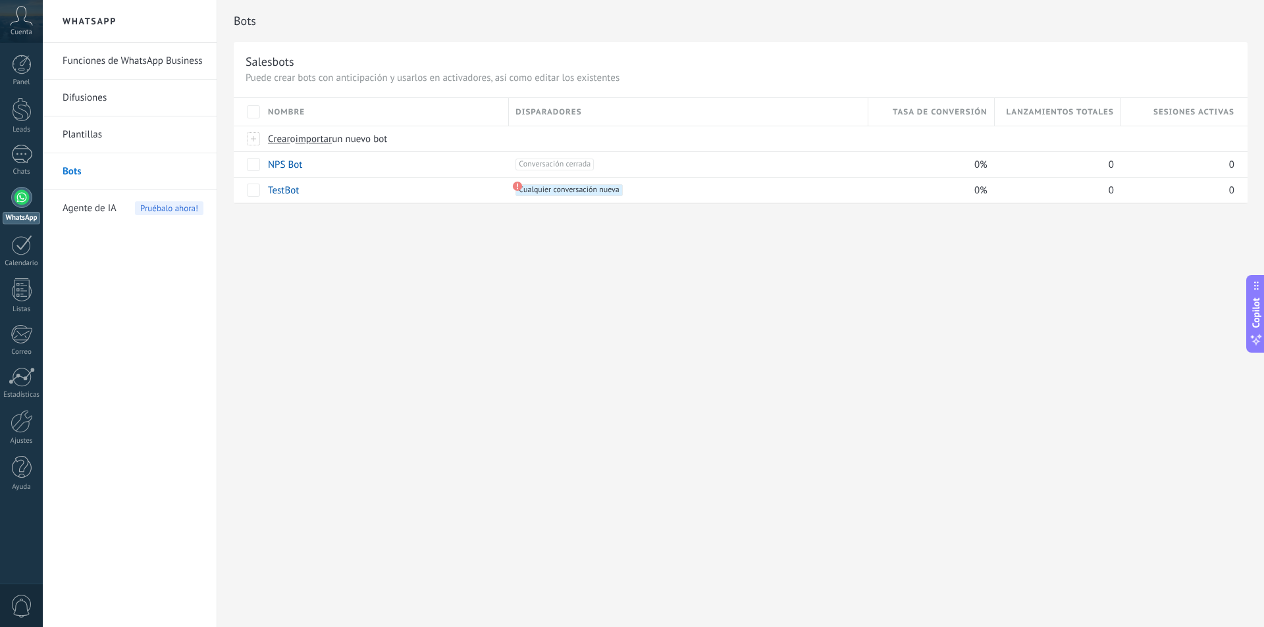
click at [26, 25] on icon at bounding box center [21, 16] width 23 height 20
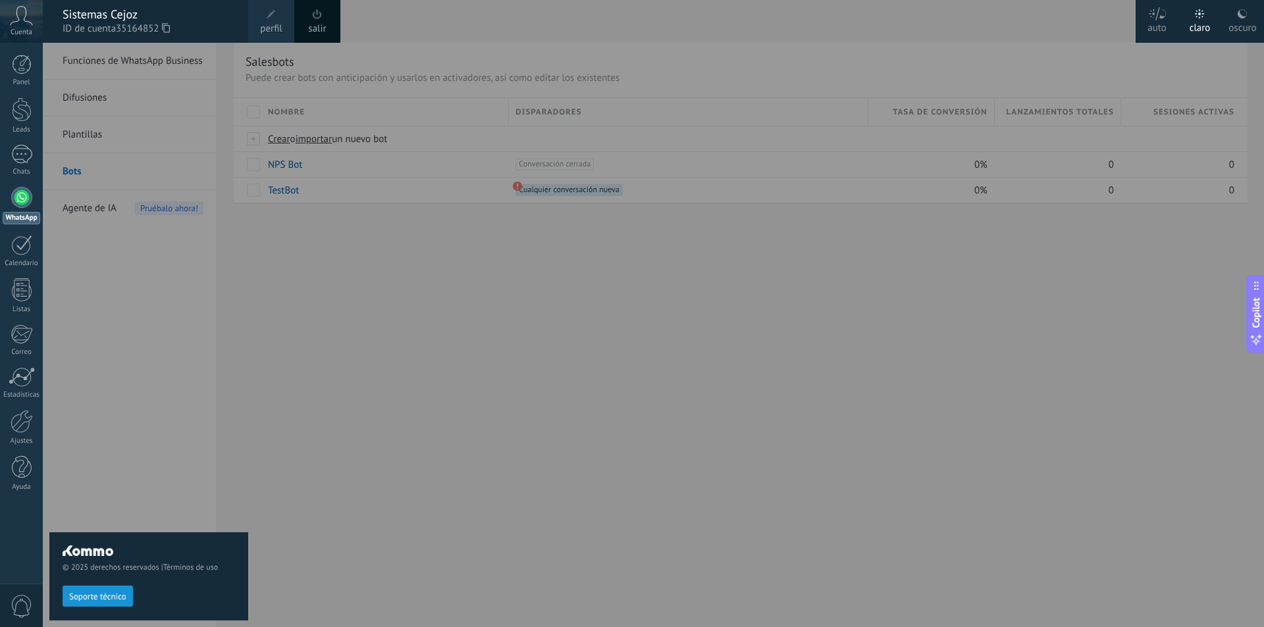
click at [344, 437] on div at bounding box center [675, 313] width 1264 height 627
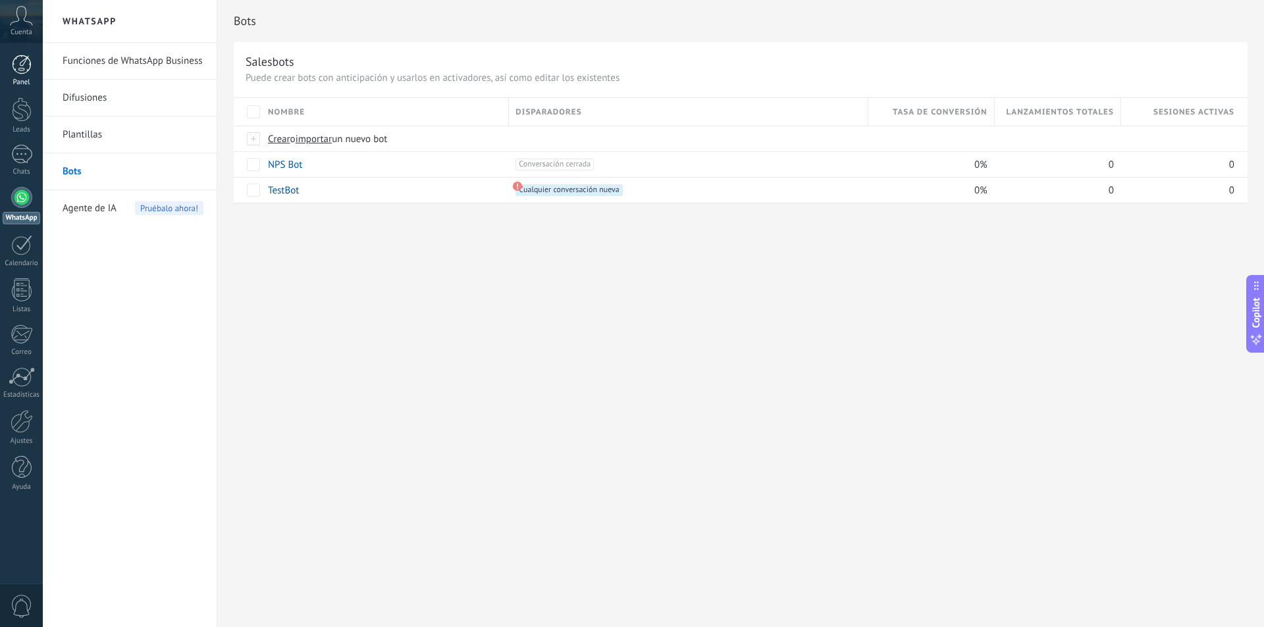
click at [16, 61] on div at bounding box center [22, 65] width 20 height 20
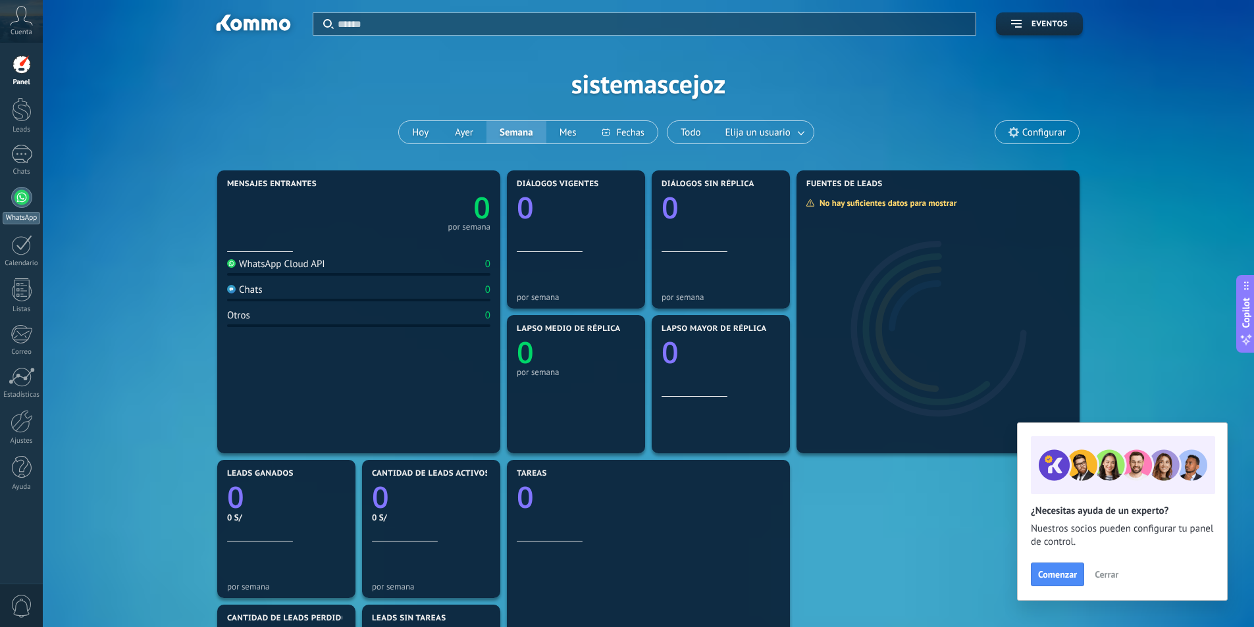
click at [24, 192] on div at bounding box center [21, 197] width 21 height 21
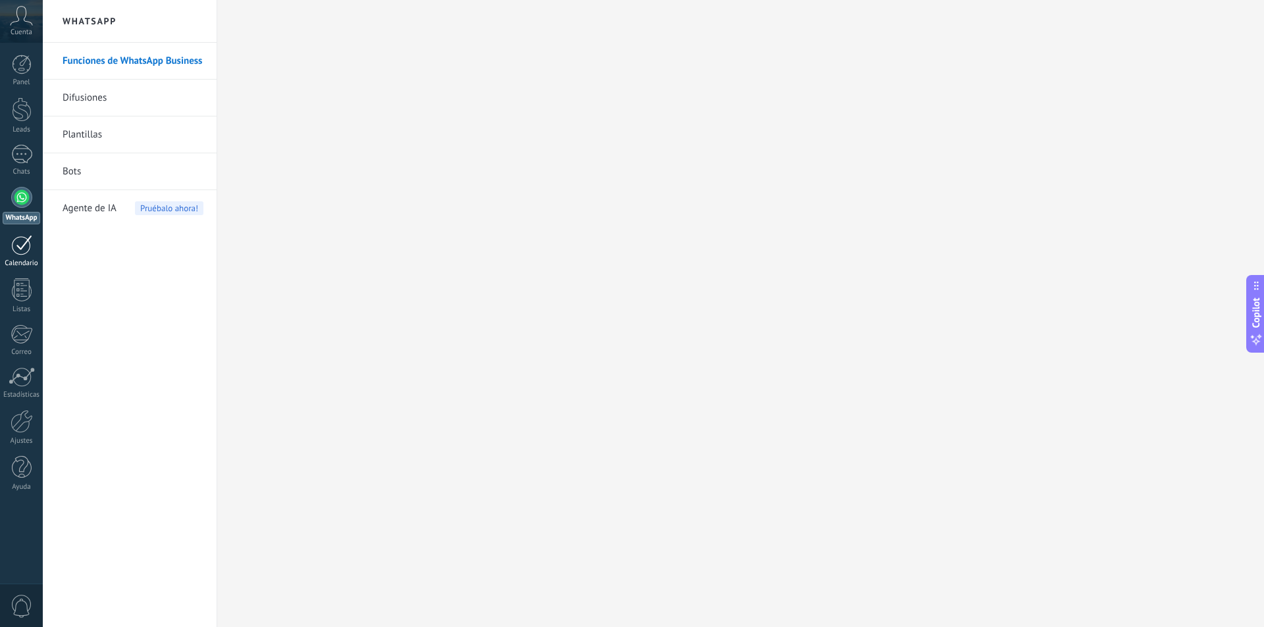
click at [26, 253] on div at bounding box center [21, 245] width 21 height 20
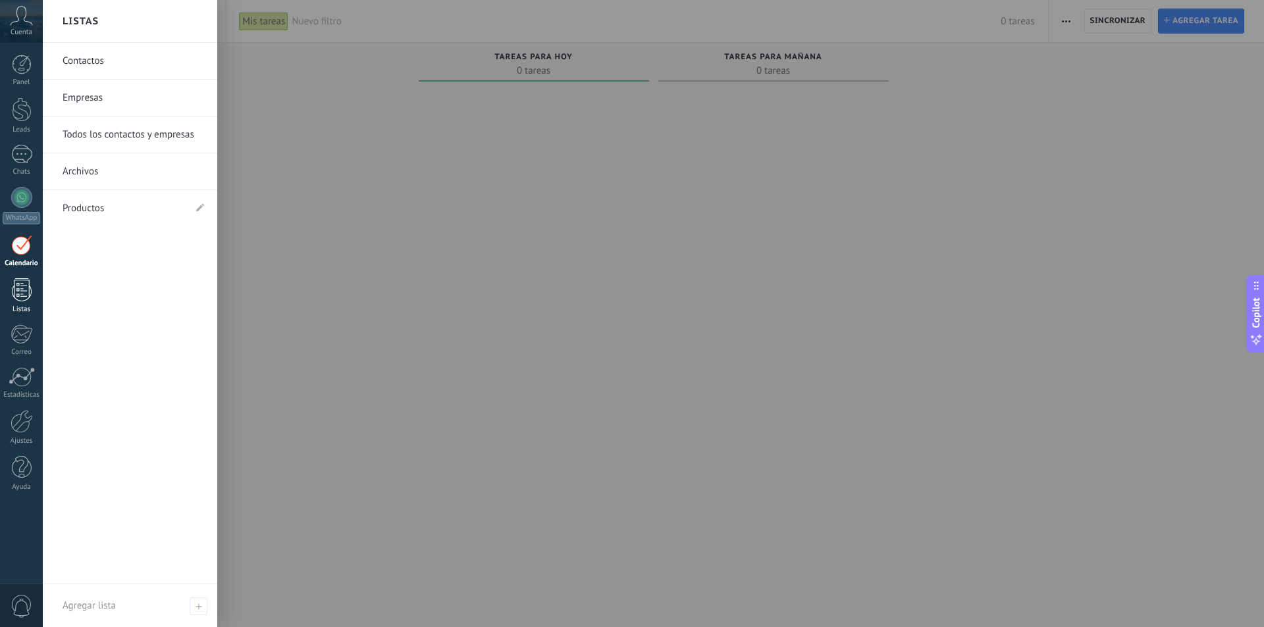
click at [24, 299] on div at bounding box center [22, 289] width 20 height 23
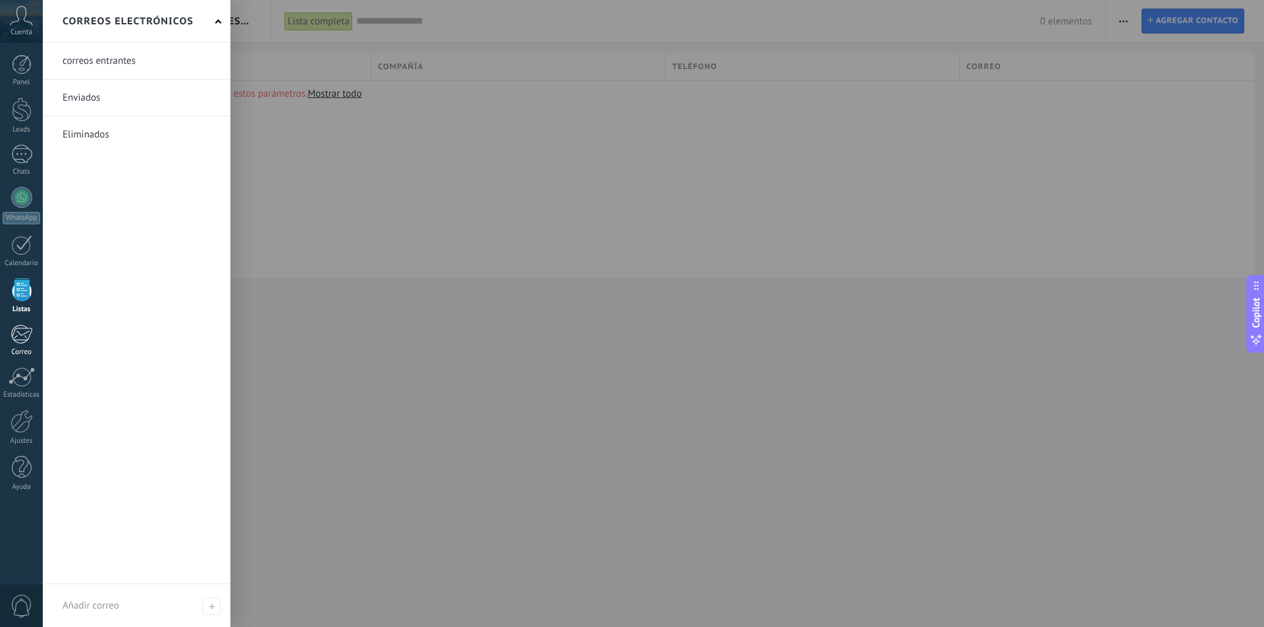
click at [22, 333] on div at bounding box center [22, 334] width 22 height 20
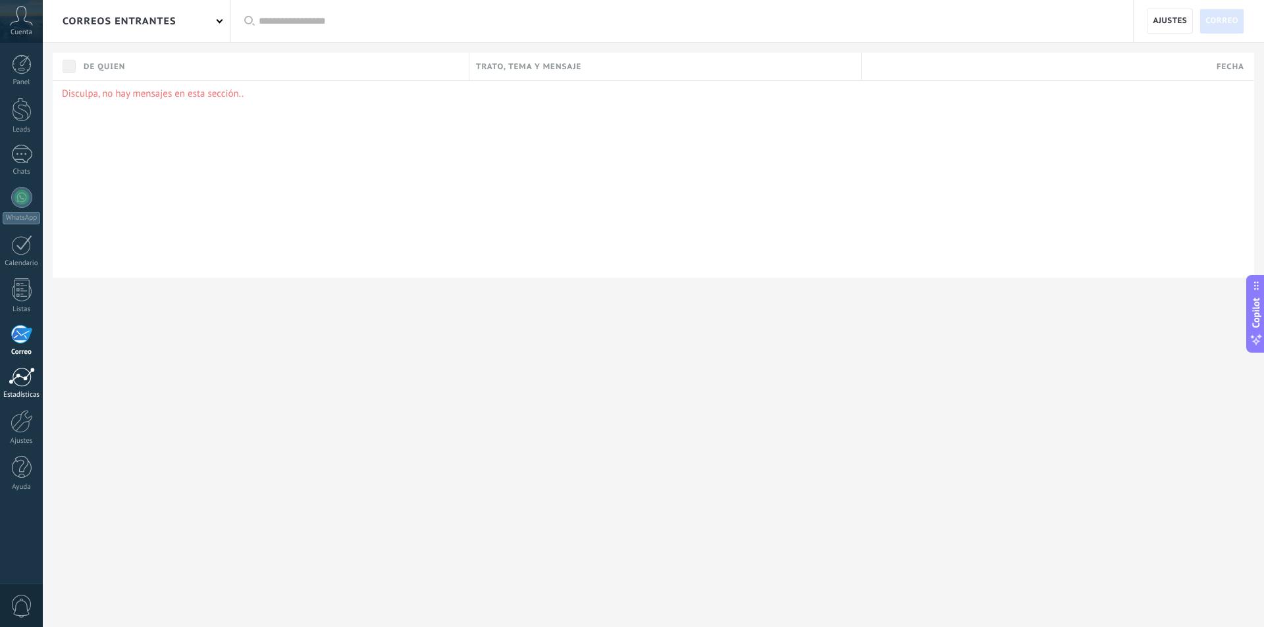
click at [18, 373] on div at bounding box center [22, 377] width 26 height 20
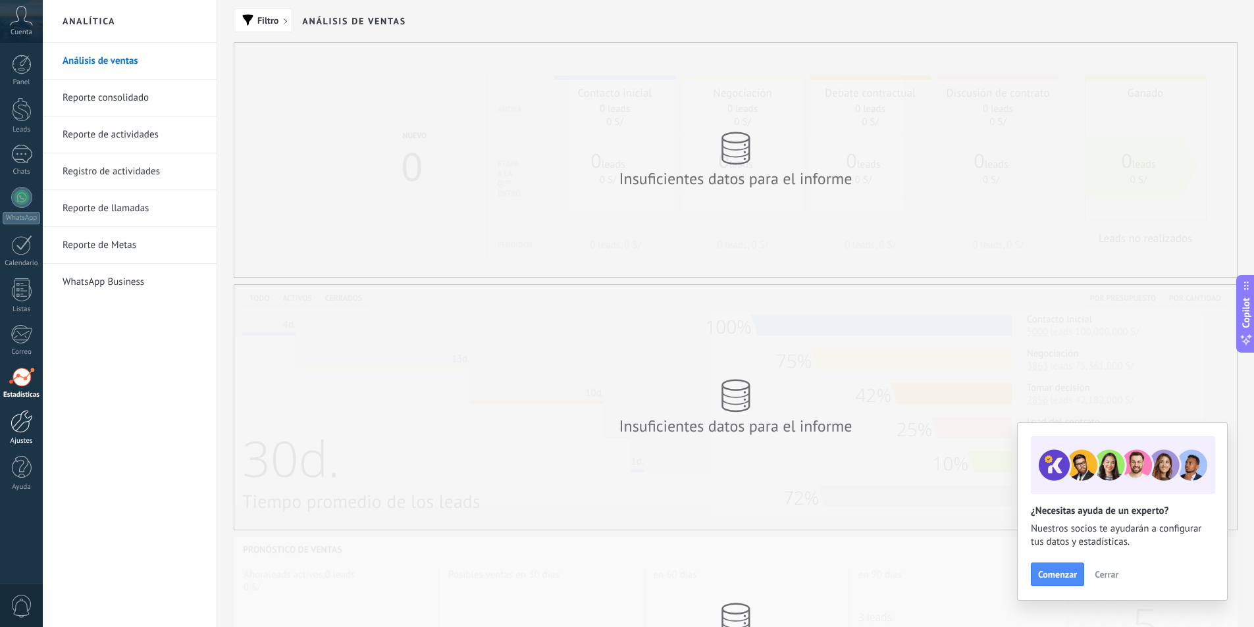
click at [20, 423] on div at bounding box center [22, 421] width 22 height 23
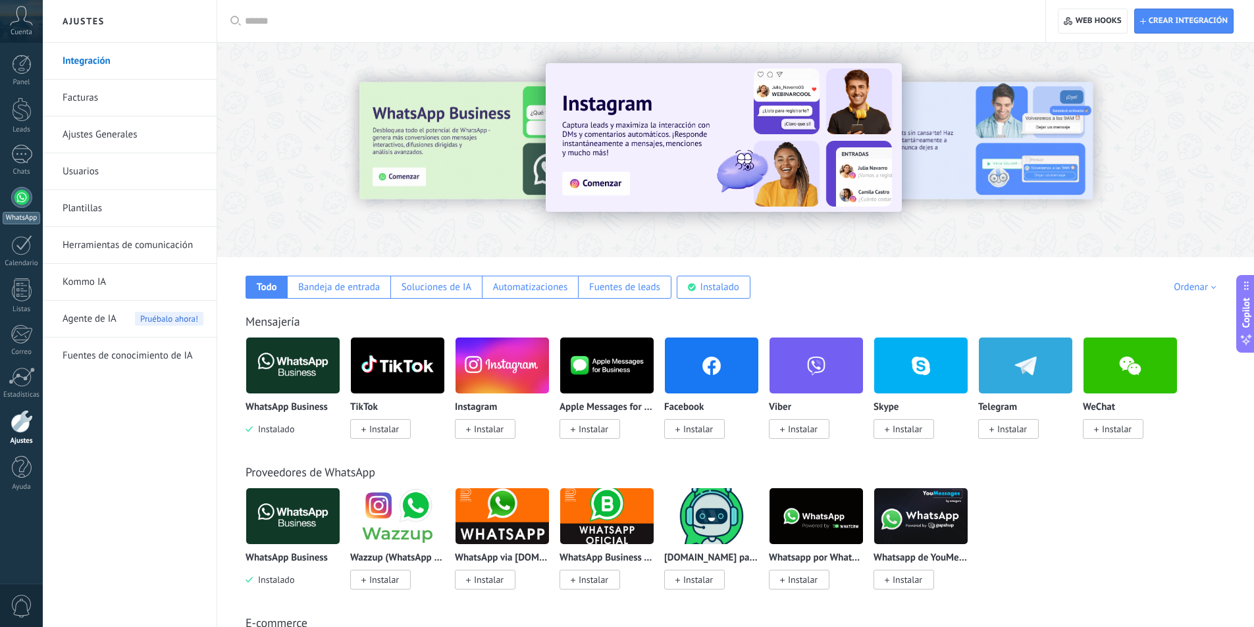
click at [16, 197] on div at bounding box center [21, 197] width 21 height 21
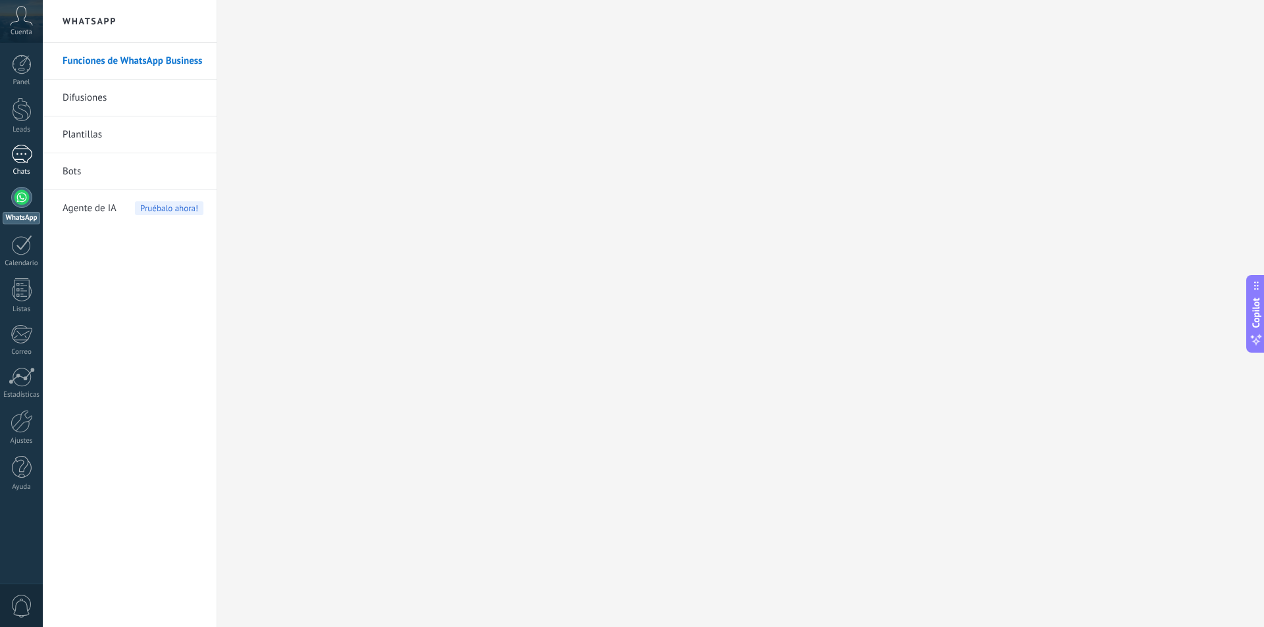
click at [17, 145] on div at bounding box center [21, 154] width 21 height 19
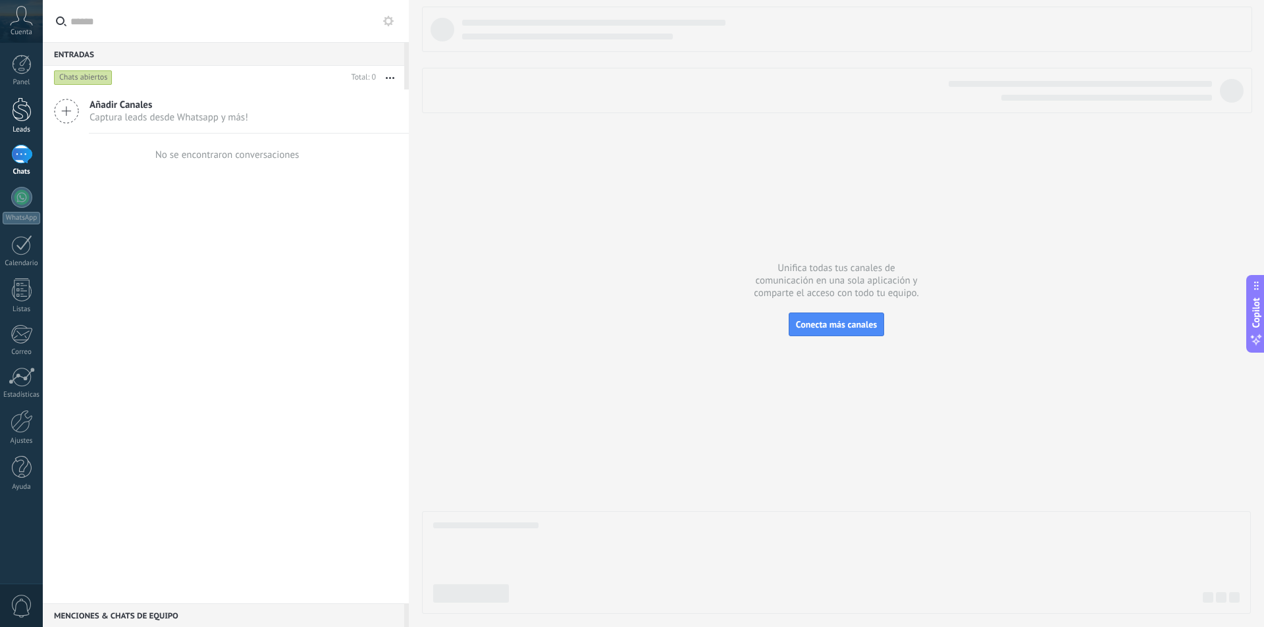
click at [19, 109] on div at bounding box center [22, 109] width 20 height 24
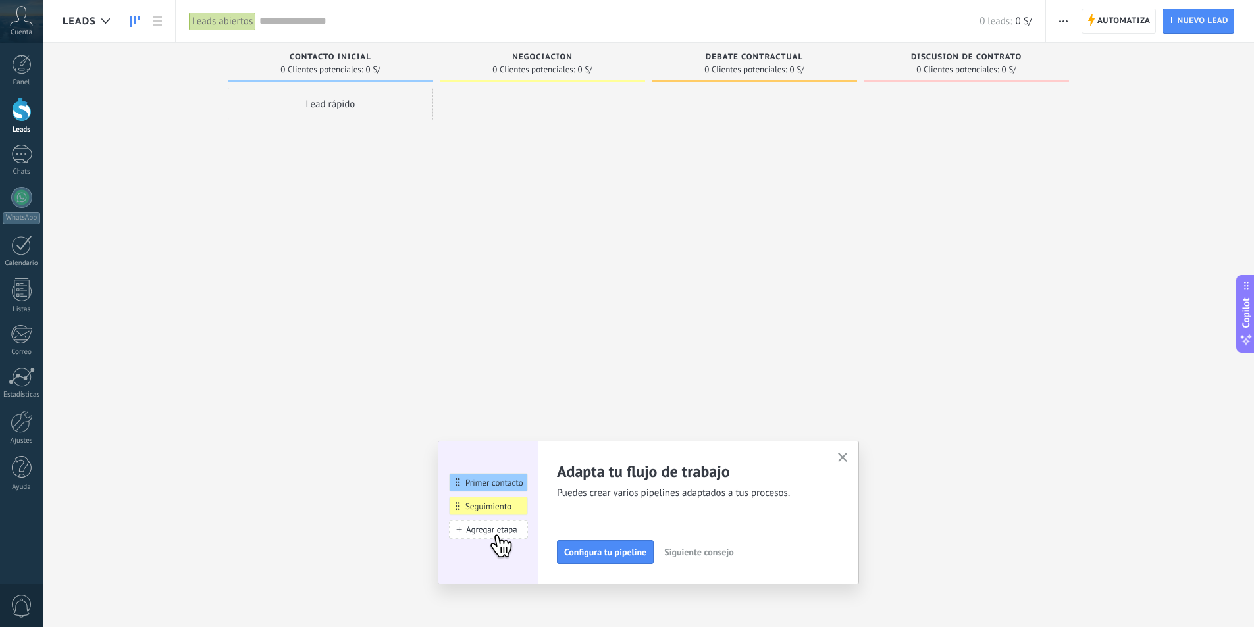
click at [844, 461] on use "button" at bounding box center [843, 458] width 10 height 10
